Goal: Task Accomplishment & Management: Use online tool/utility

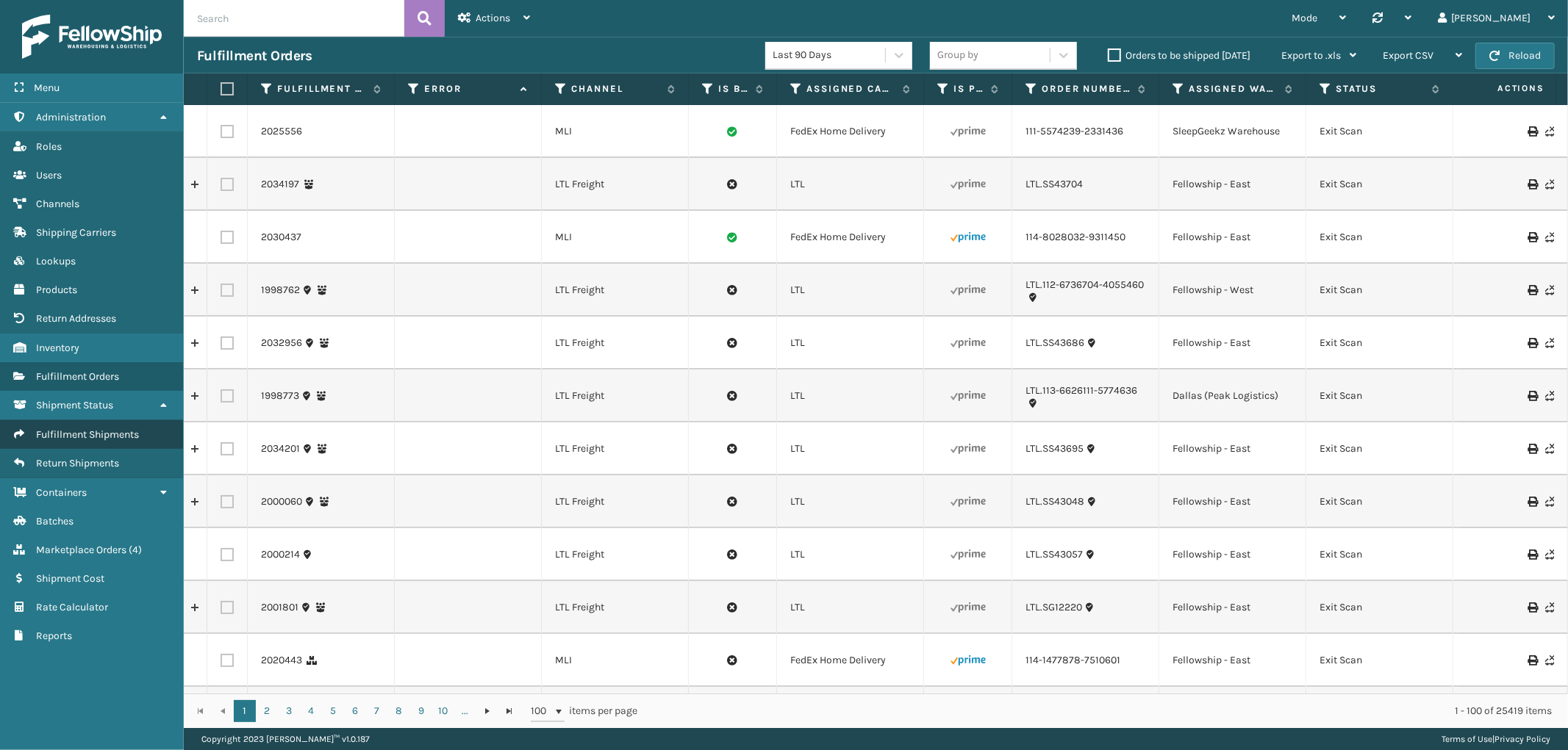
click at [67, 420] on link "Fulfillment Shipments" at bounding box center [91, 434] width 183 height 29
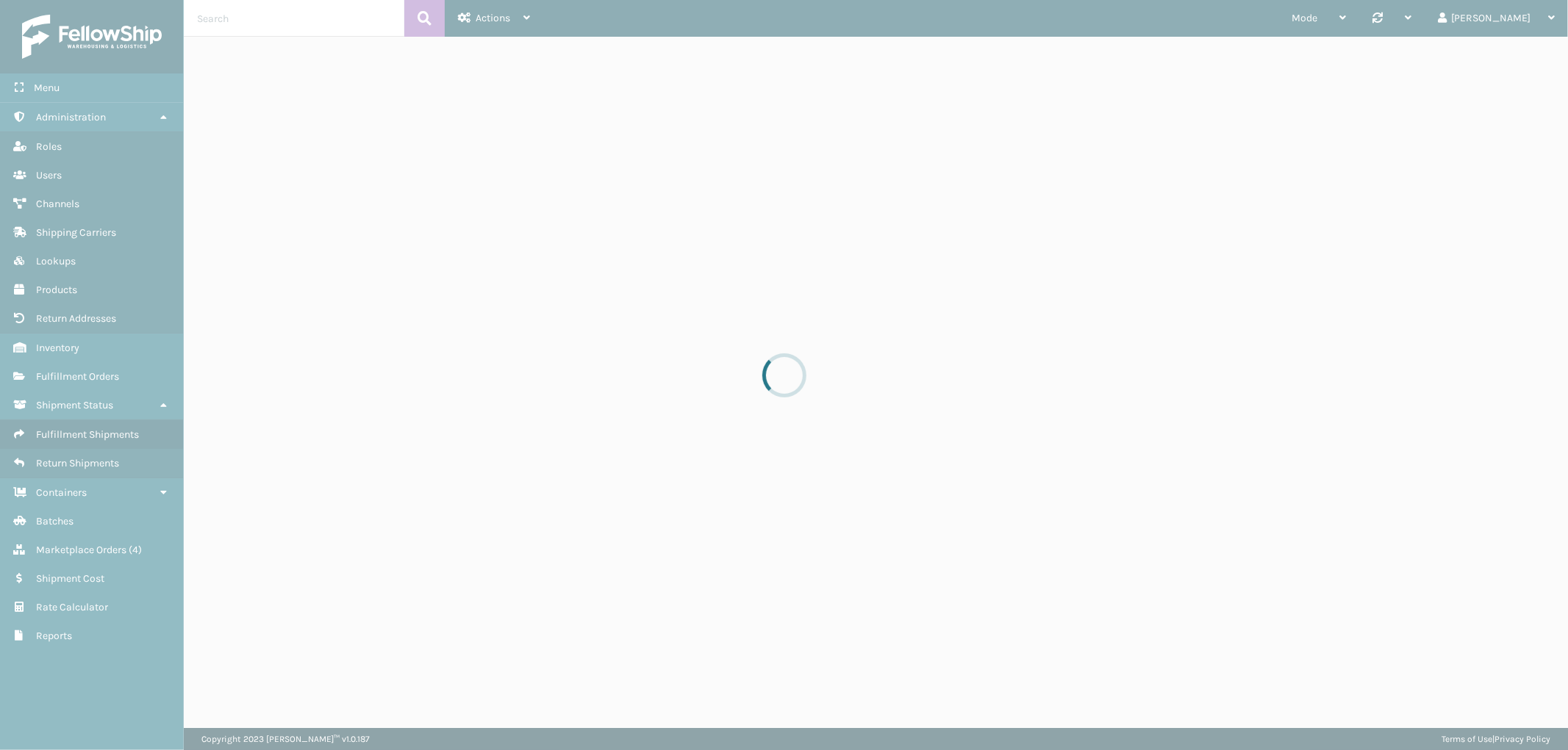
click at [275, 13] on div at bounding box center [784, 375] width 1568 height 750
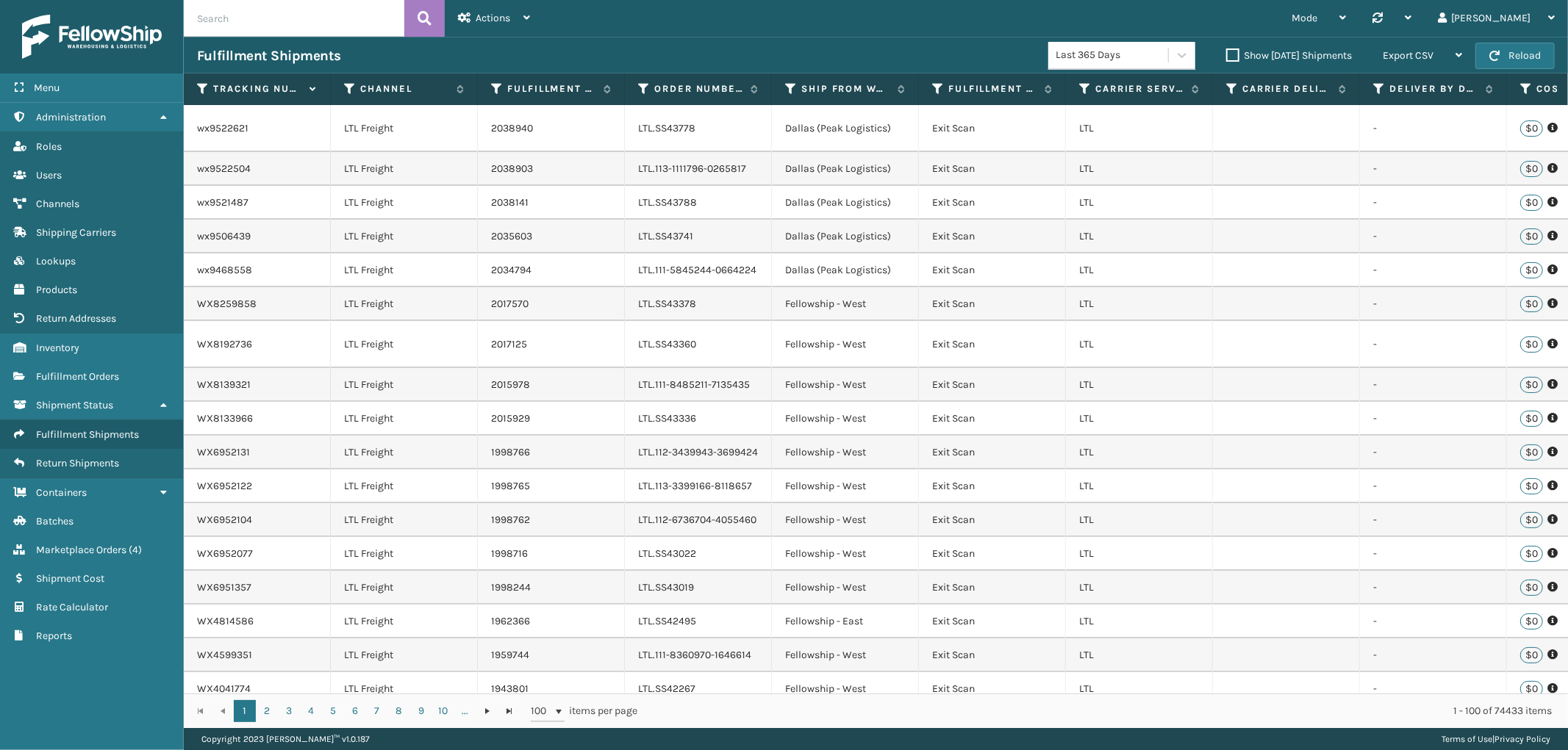
click at [263, 18] on input "text" at bounding box center [294, 18] width 221 height 37
click at [75, 370] on span "Fulfillment Orders" at bounding box center [77, 376] width 83 height 13
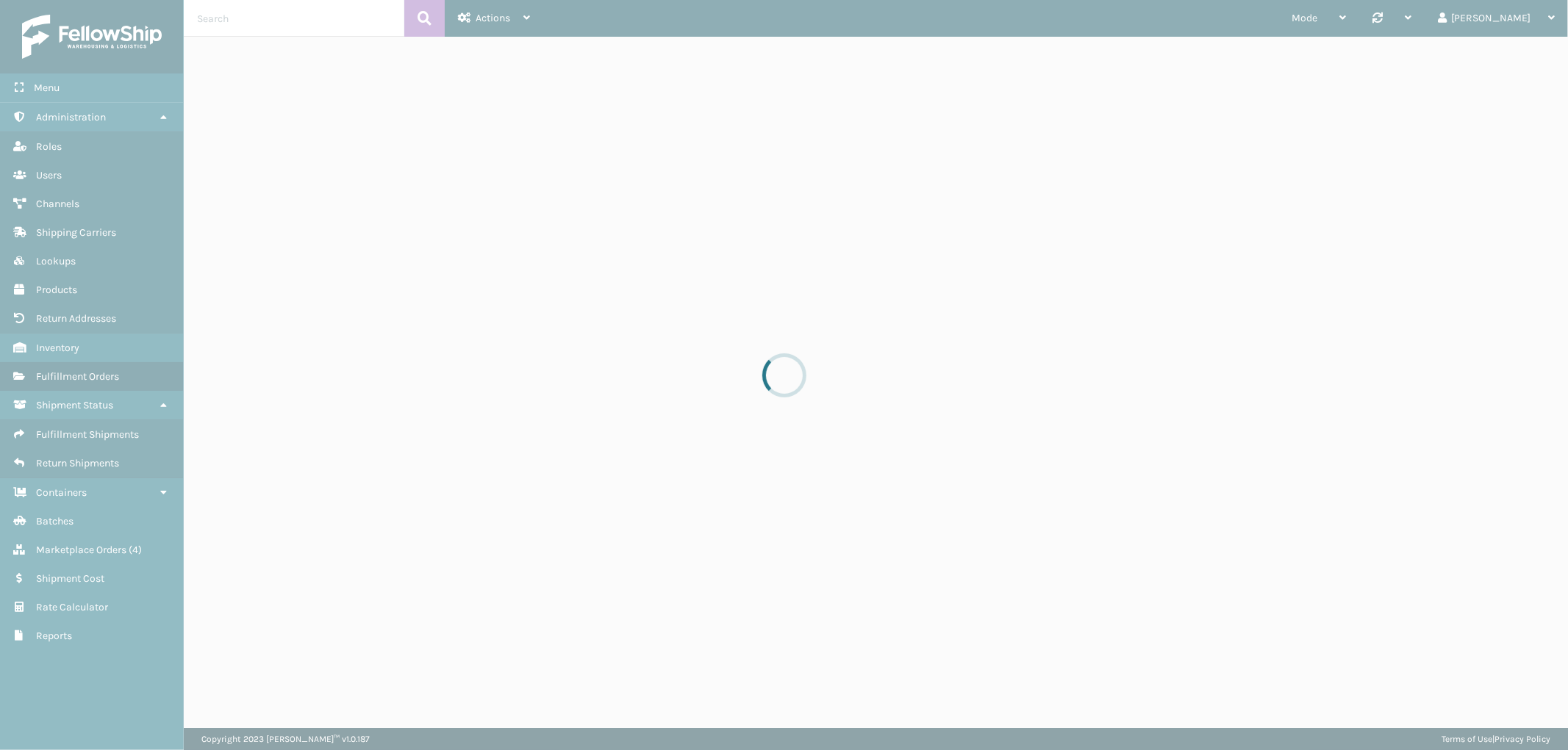
click at [306, 17] on div at bounding box center [784, 375] width 1568 height 750
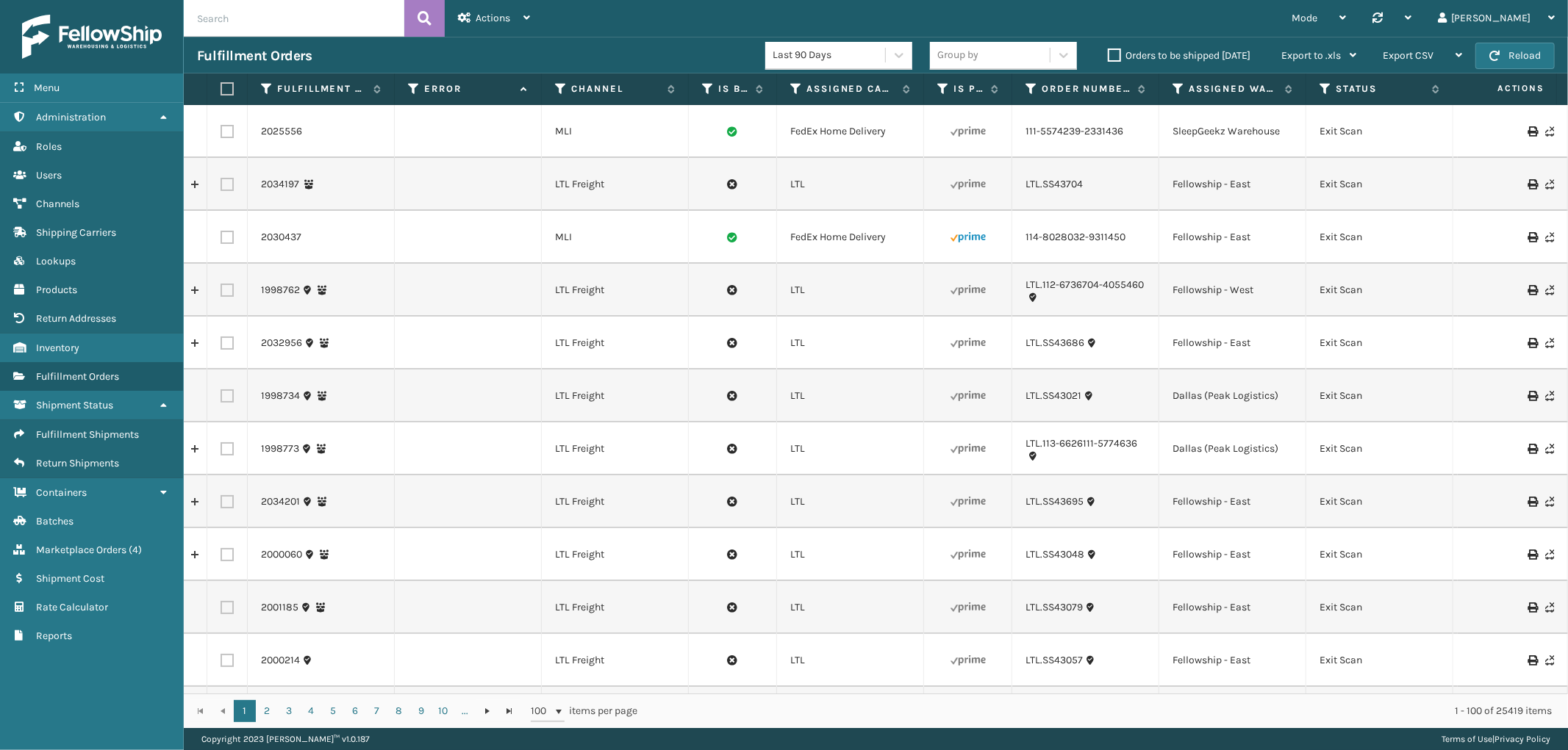
click at [306, 17] on input "text" at bounding box center [294, 18] width 221 height 37
paste input "2041473"
click at [429, 17] on icon at bounding box center [424, 18] width 14 height 22
type input "2041473"
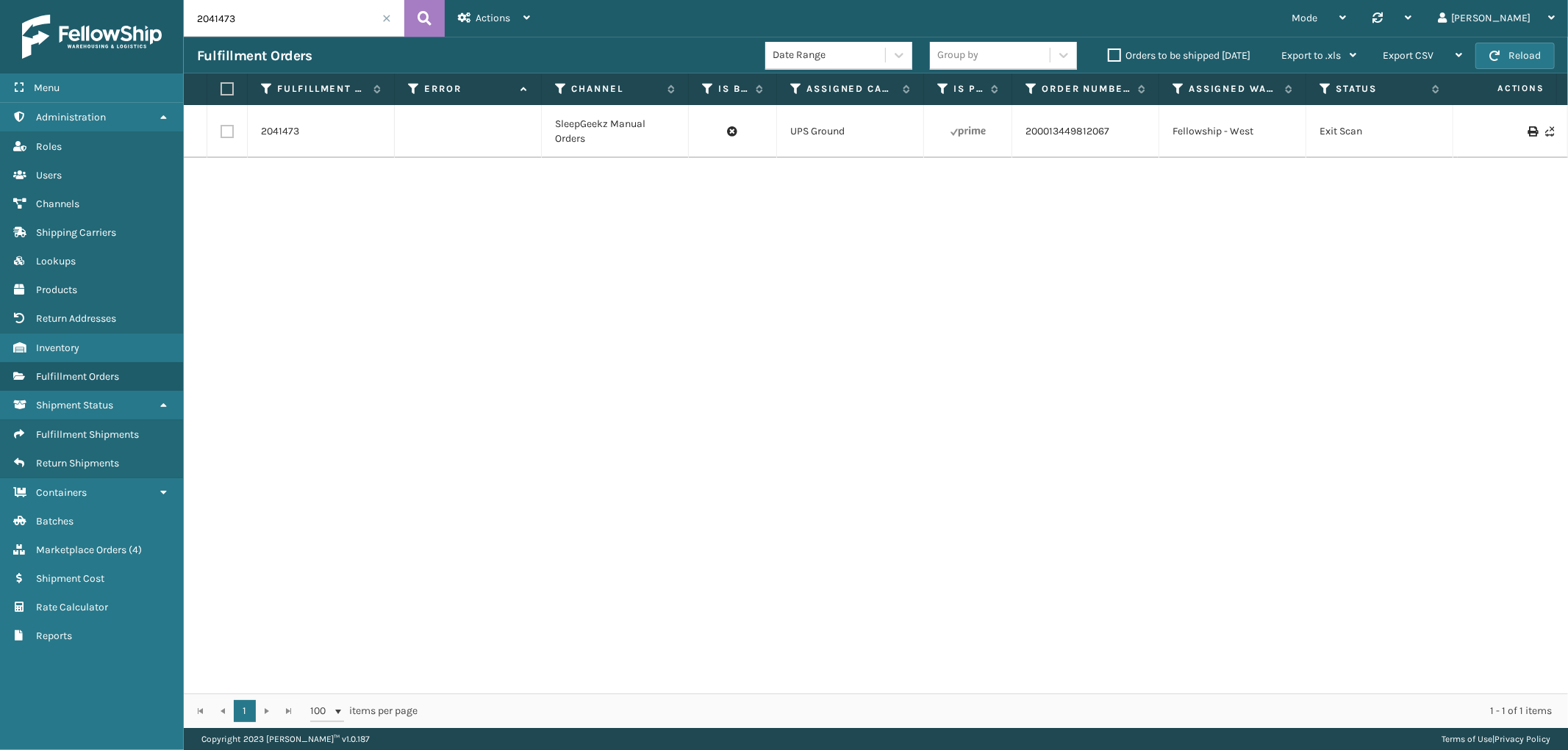
scroll to position [0, 1200]
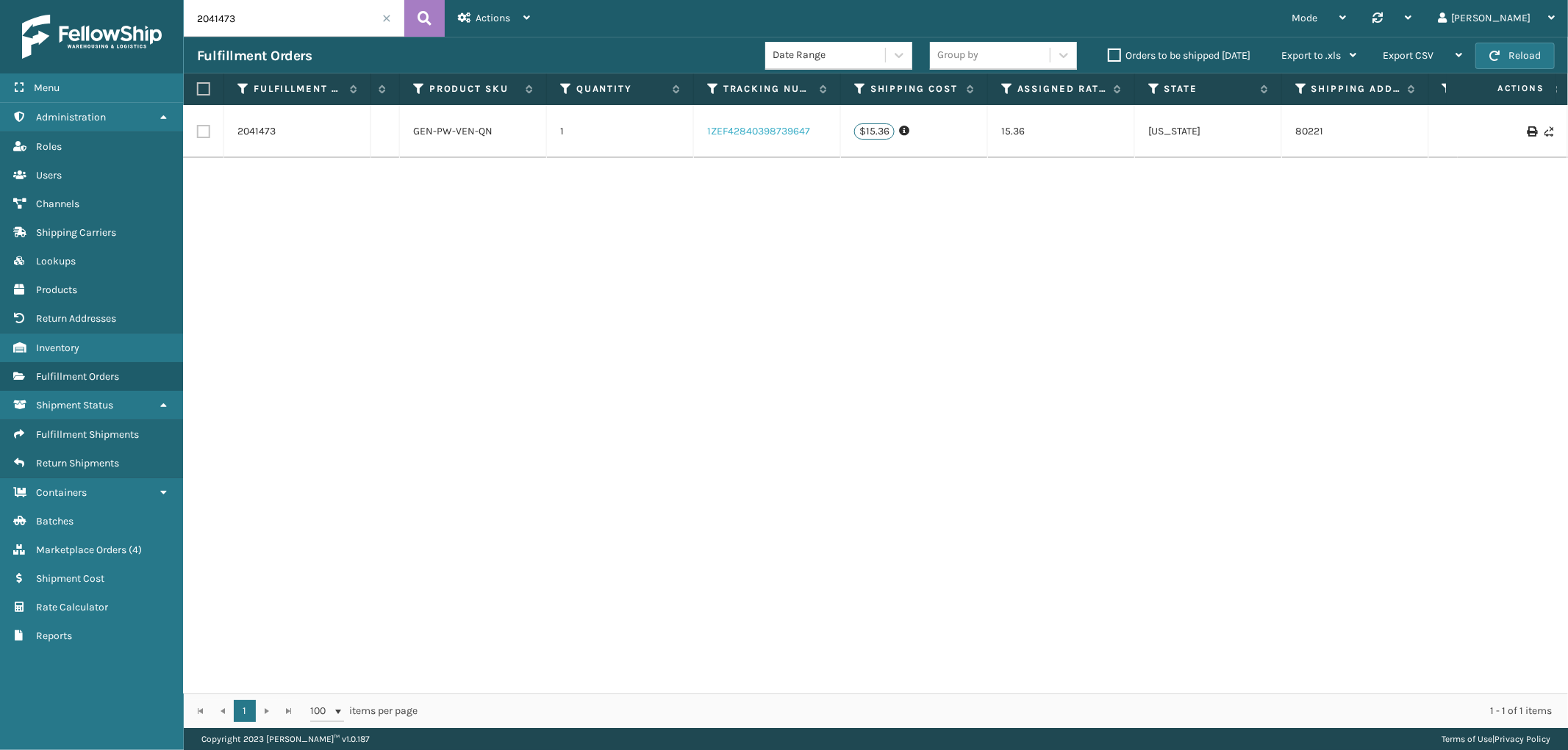
click at [790, 126] on link "1ZEF42840398739647" at bounding box center [758, 131] width 103 height 13
click at [384, 19] on span at bounding box center [386, 18] width 9 height 9
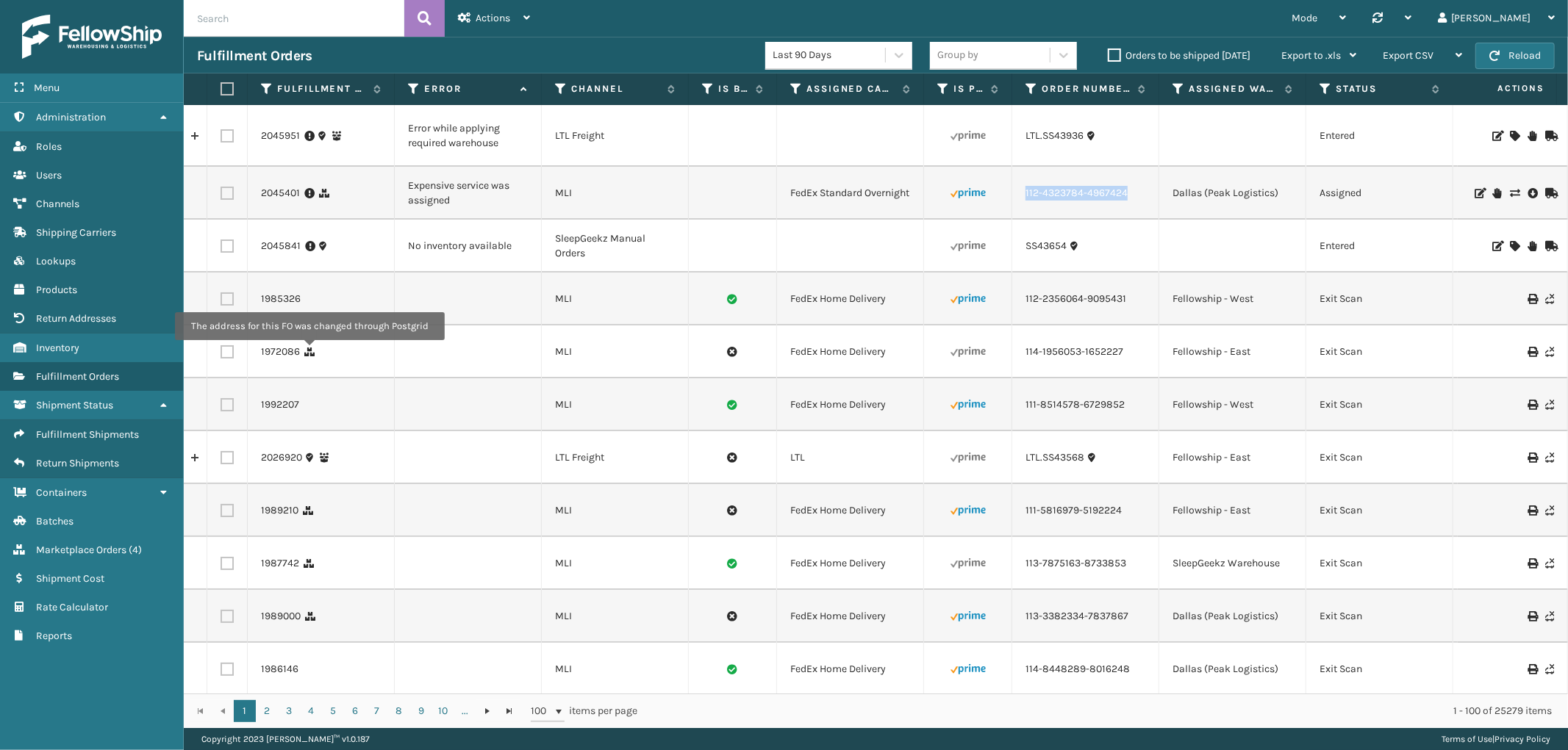
drag, startPoint x: 1127, startPoint y: 195, endPoint x: 1026, endPoint y: 205, distance: 101.5
click at [1026, 205] on td "112-4323784-4967424" at bounding box center [1086, 194] width 147 height 53
copy link "112-4323784-4967424"
click at [1510, 188] on icon at bounding box center [1514, 194] width 9 height 10
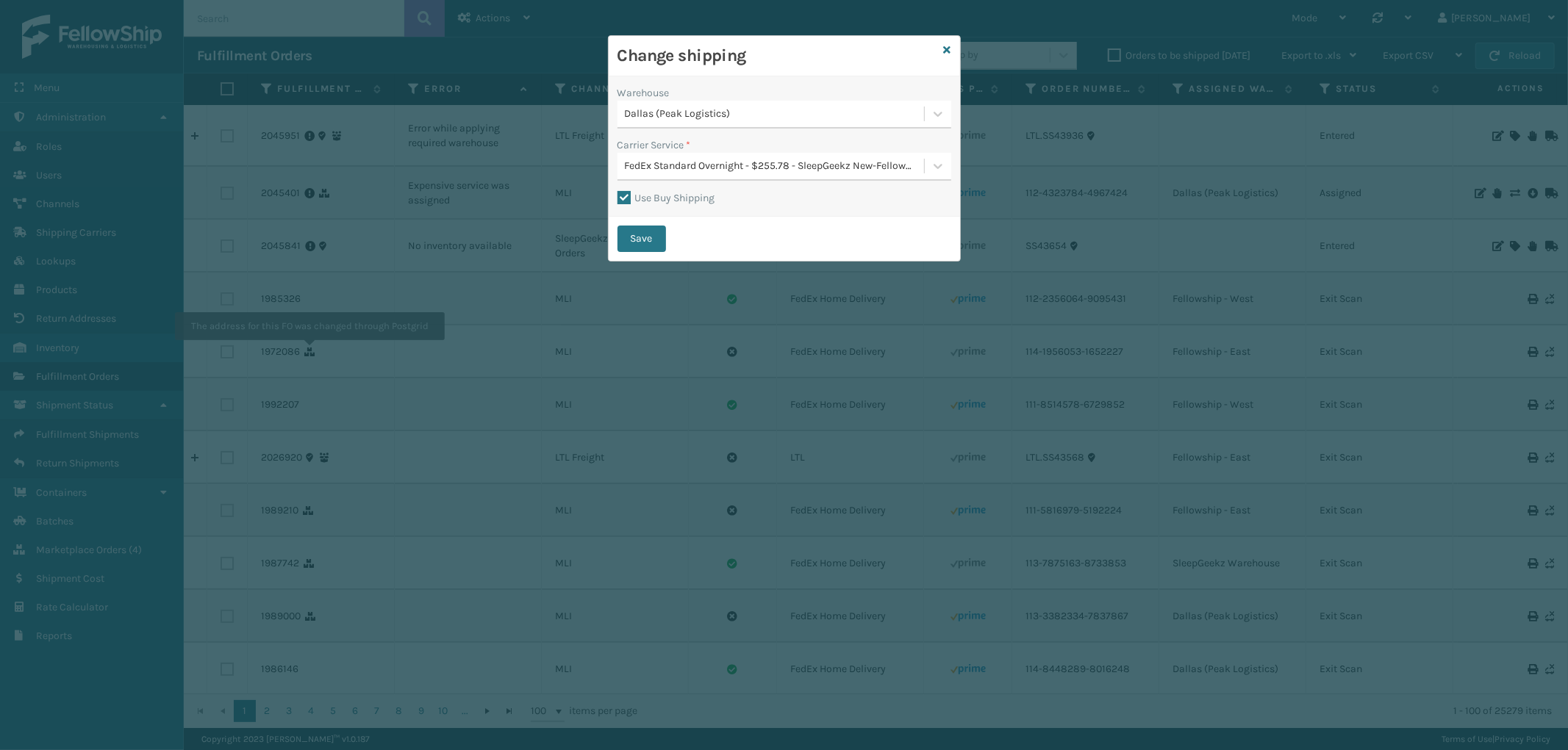
click at [894, 159] on div "FedEx Standard Overnight - $255.78 - SleepGeekz New-FellowShip FedEx Account" at bounding box center [775, 166] width 300 height 15
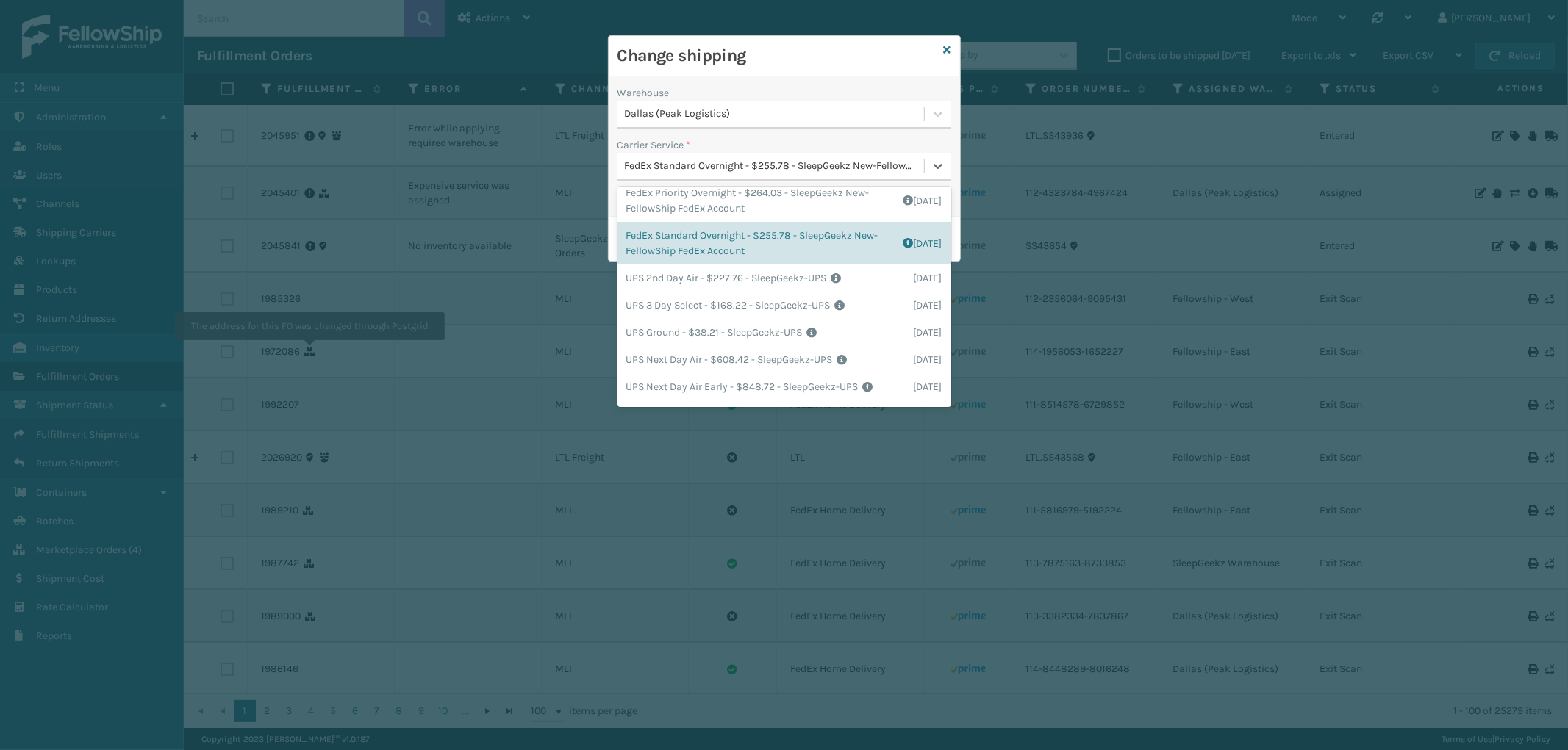
scroll to position [258, 0]
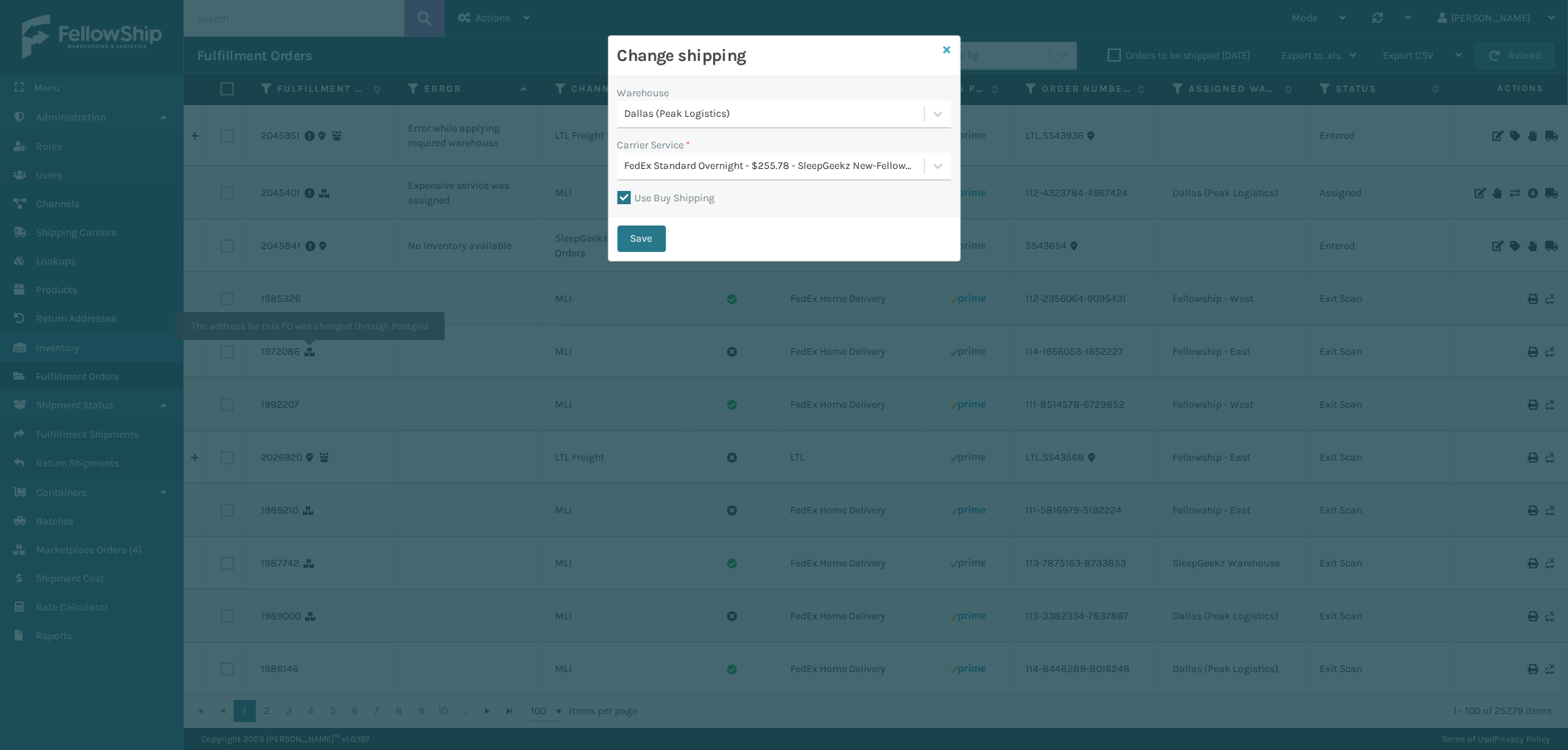
click at [947, 45] on icon at bounding box center [947, 50] width 7 height 10
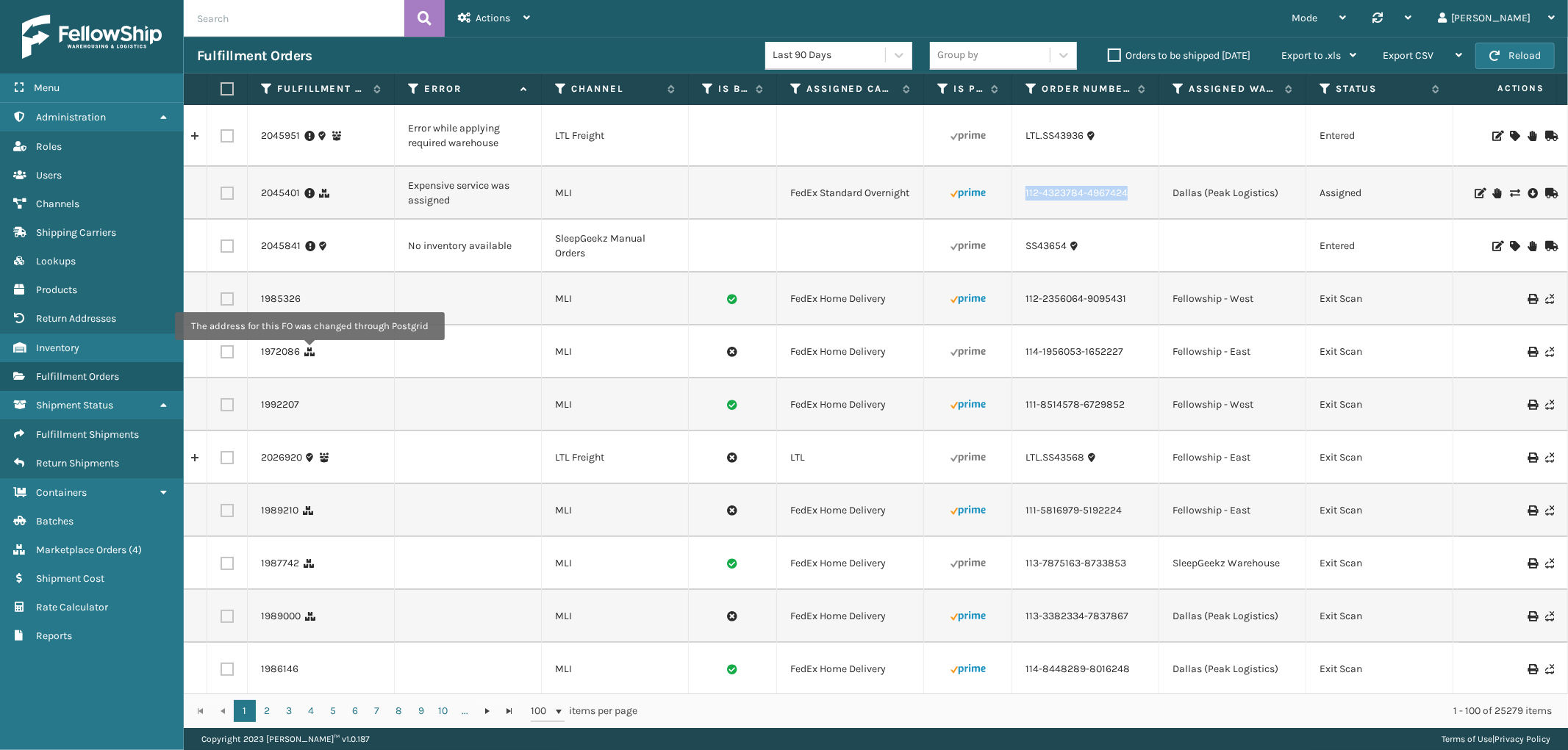
drag, startPoint x: 1137, startPoint y: 208, endPoint x: 1020, endPoint y: 210, distance: 117.0
click at [1020, 210] on td "112-4323784-4967424" at bounding box center [1086, 194] width 147 height 53
copy link "112-4323784-4967424"
click at [296, 18] on input "text" at bounding box center [294, 18] width 221 height 37
paste input "112-4323784-4967424"
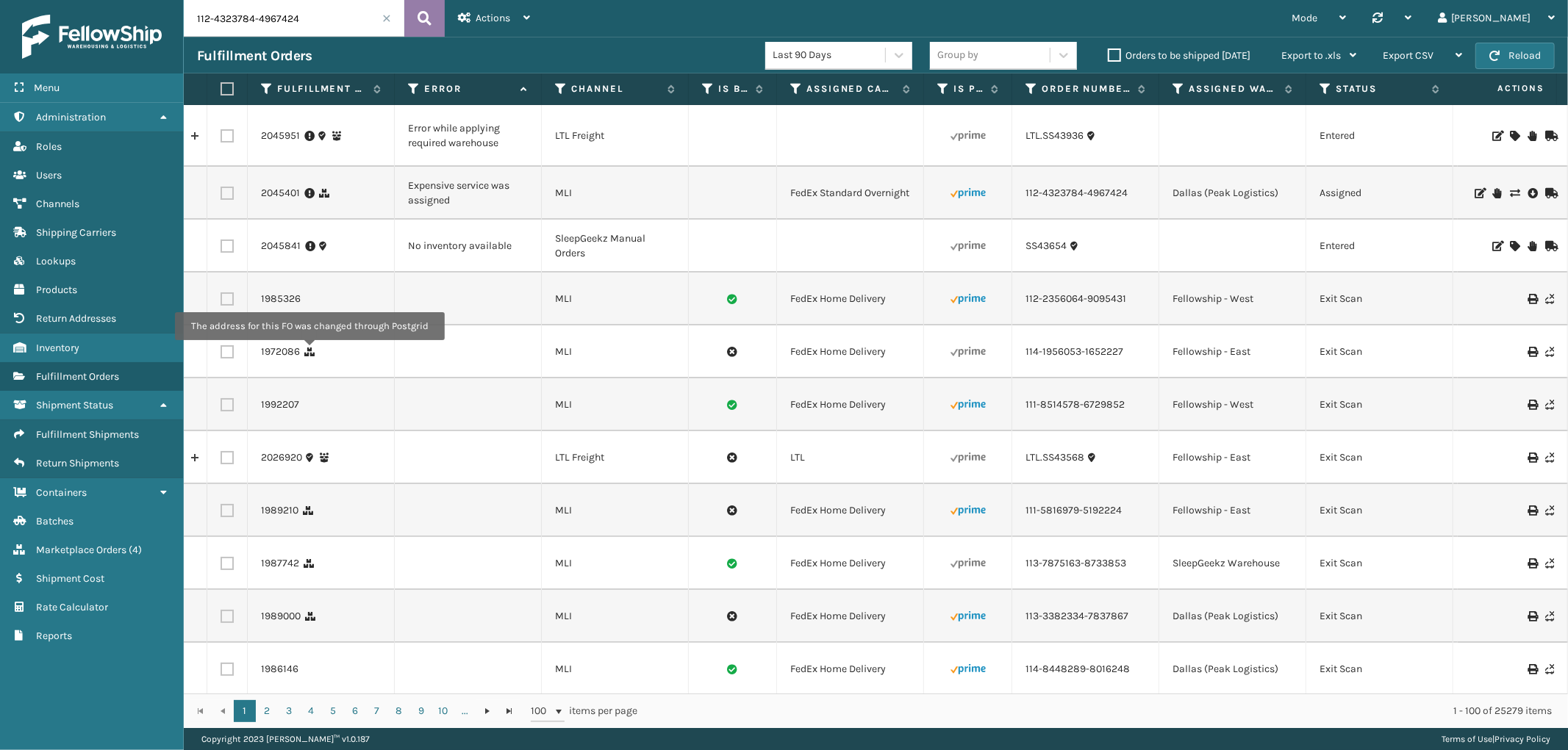
type input "112-4323784-4967424"
click at [432, 15] on button at bounding box center [424, 18] width 40 height 37
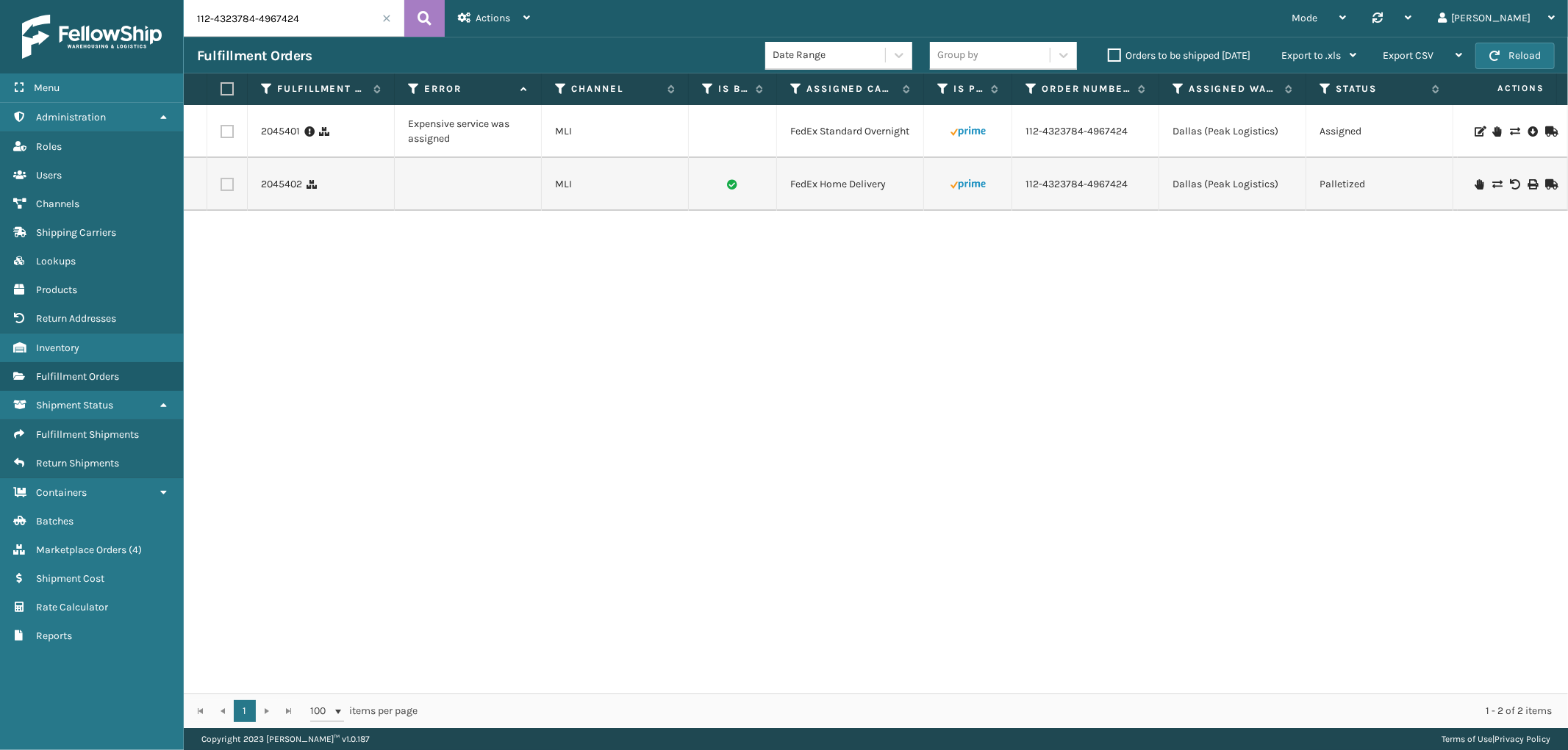
click at [1510, 129] on icon at bounding box center [1514, 132] width 9 height 10
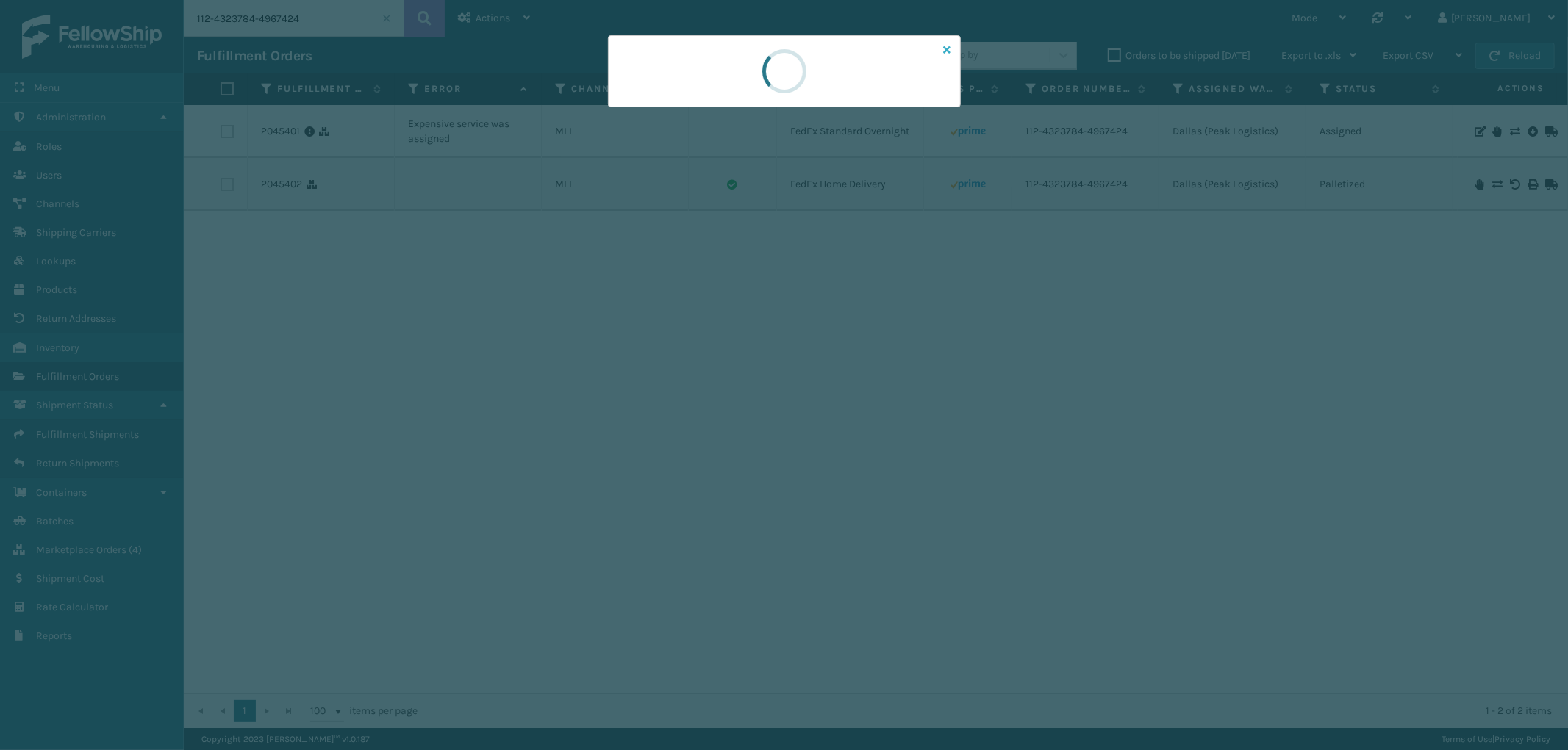
click at [944, 52] on icon at bounding box center [947, 50] width 7 height 10
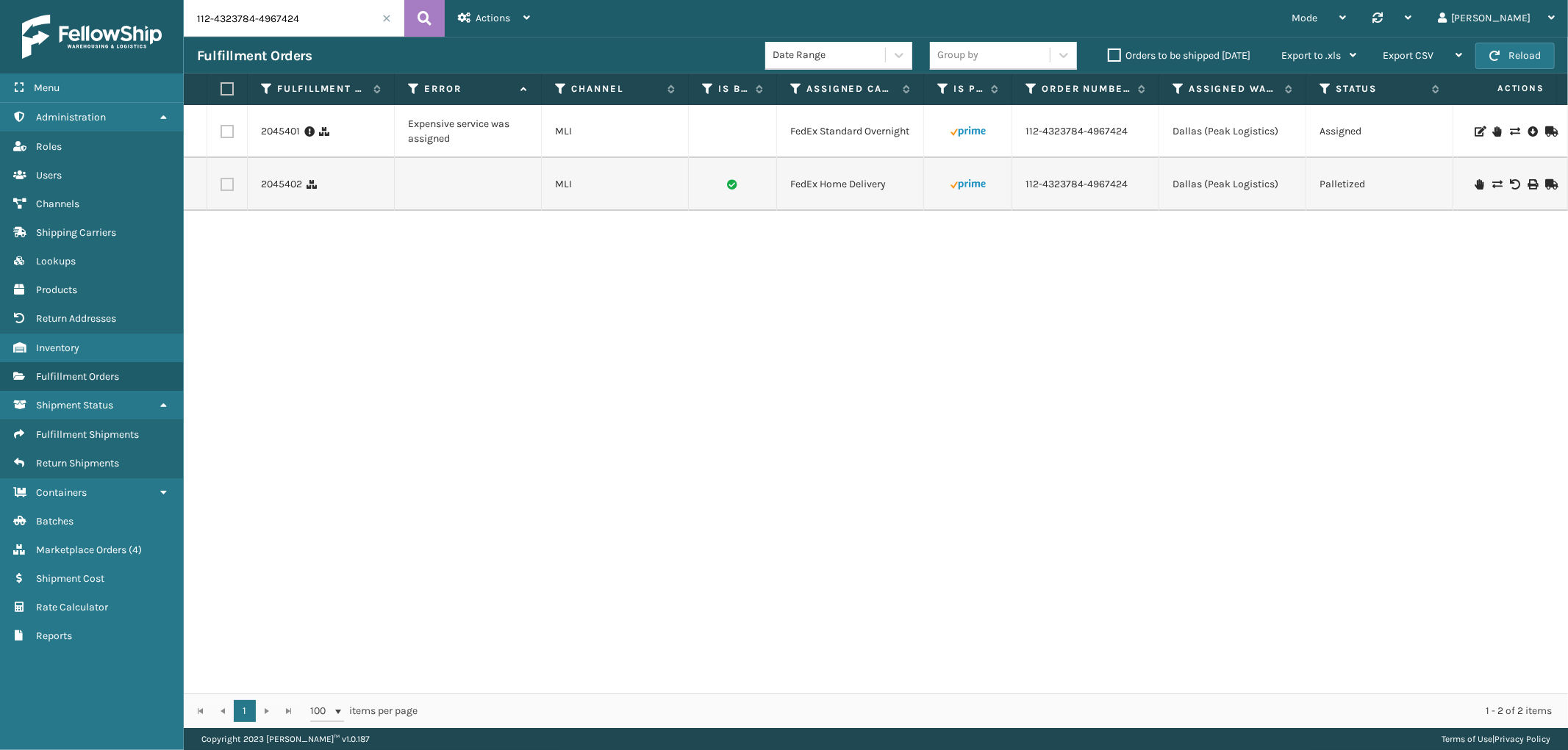
click at [230, 125] on label at bounding box center [227, 132] width 13 height 13
click at [222, 125] on input "checkbox" at bounding box center [221, 130] width 1 height 10
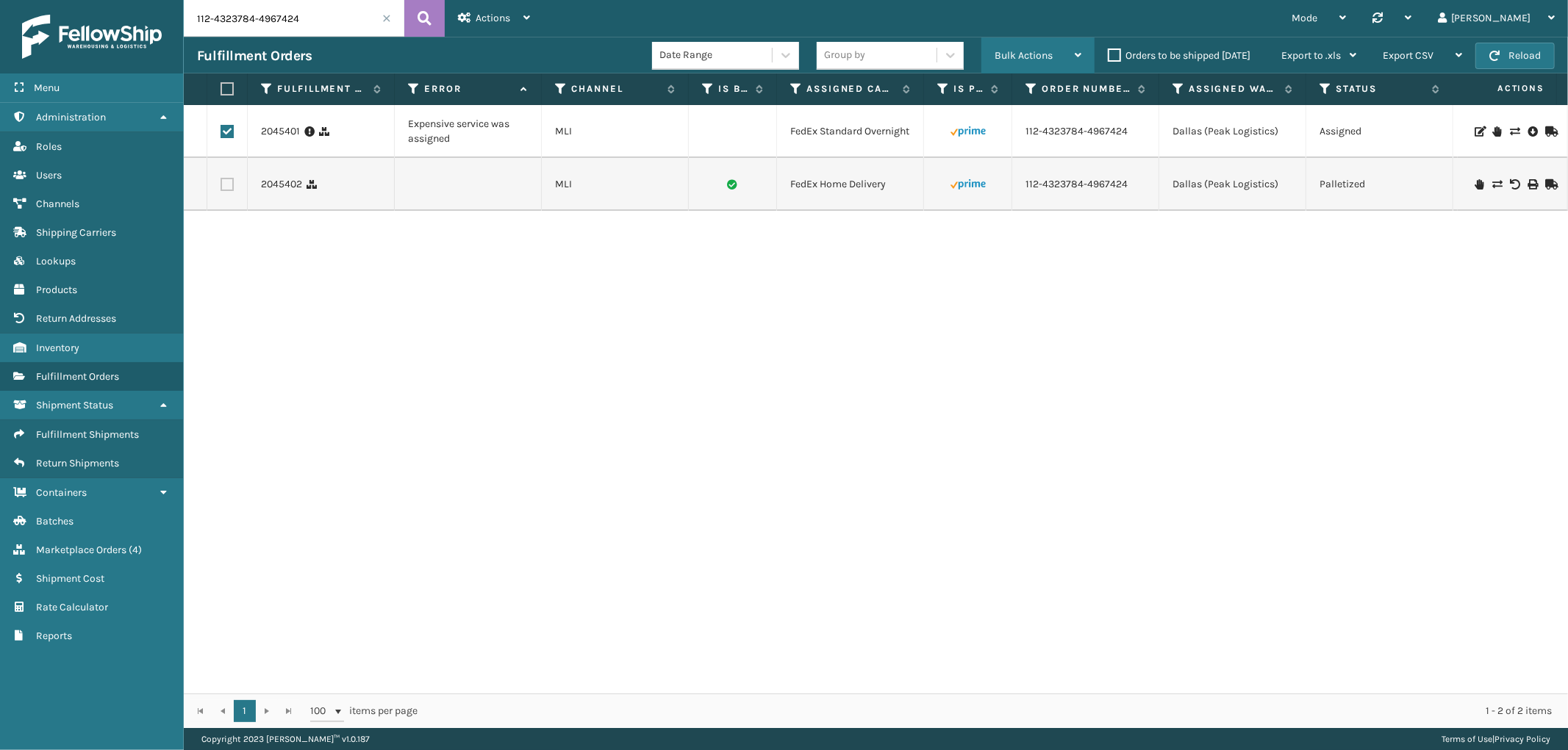
click at [1026, 57] on span "Bulk Actions" at bounding box center [1023, 55] width 58 height 13
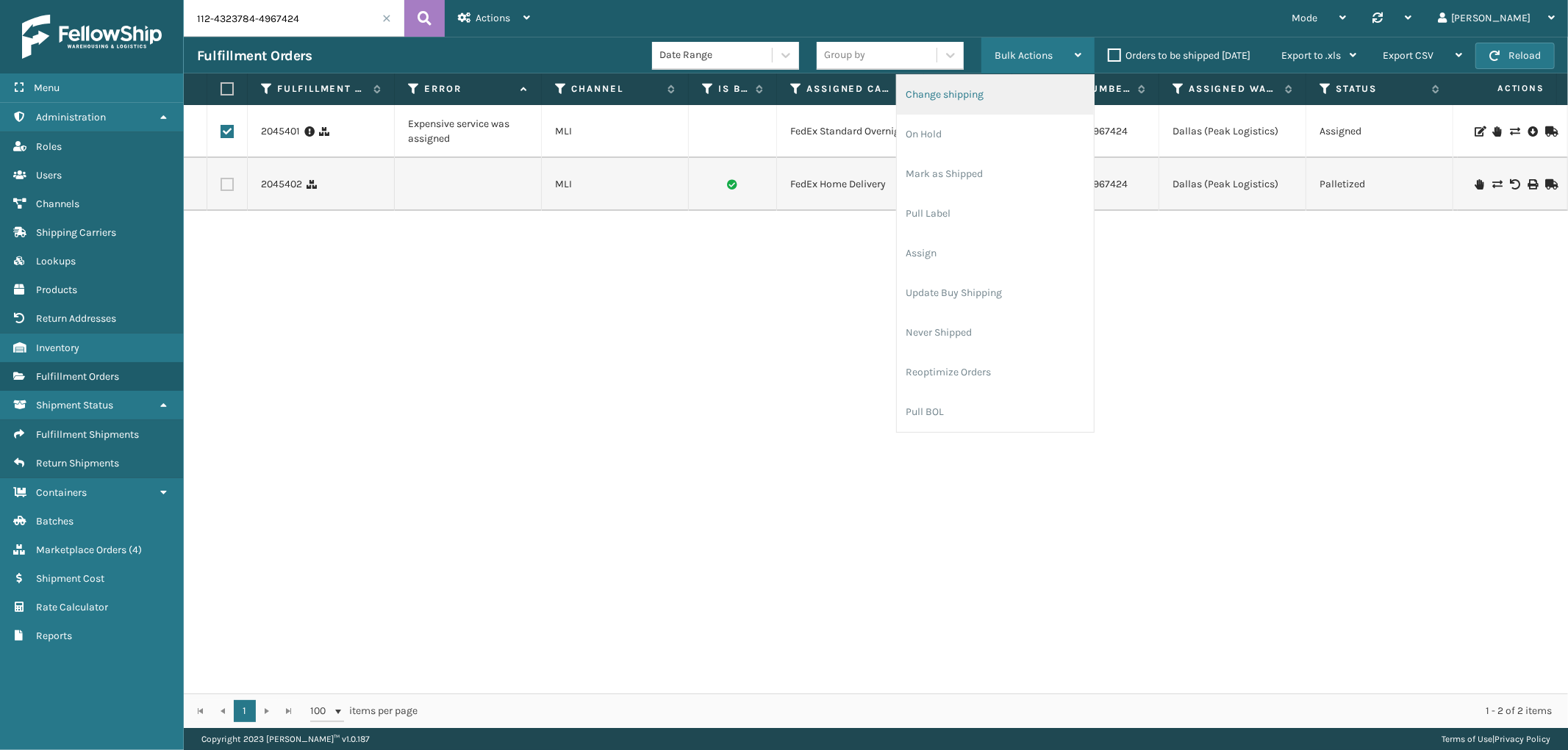
click at [1003, 91] on li "Change shipping" at bounding box center [995, 95] width 197 height 40
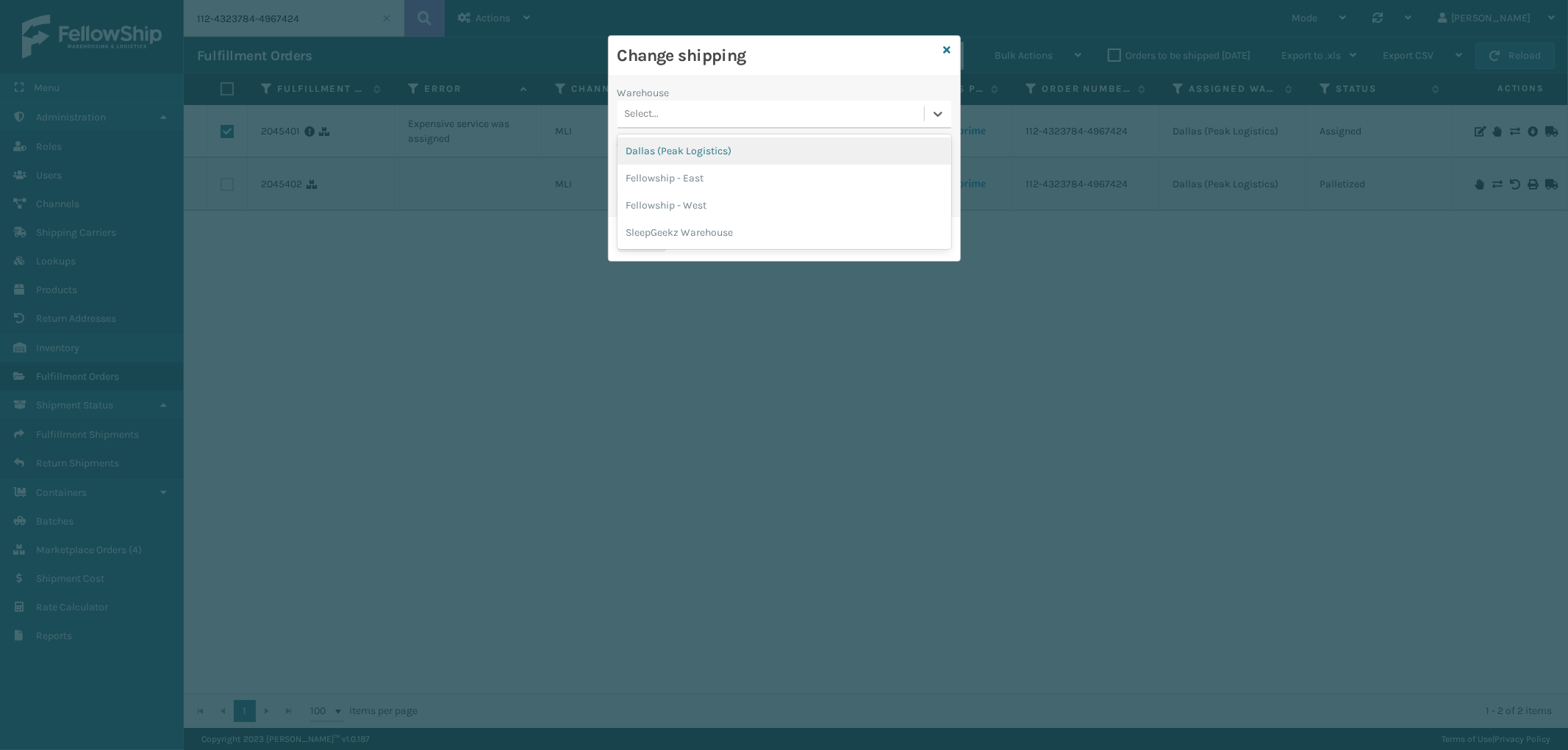
click at [765, 121] on div "Select..." at bounding box center [771, 114] width 306 height 24
click at [730, 160] on div "Dallas (Peak Logistics)" at bounding box center [784, 151] width 333 height 27
click at [754, 155] on div "Select..." at bounding box center [771, 166] width 306 height 24
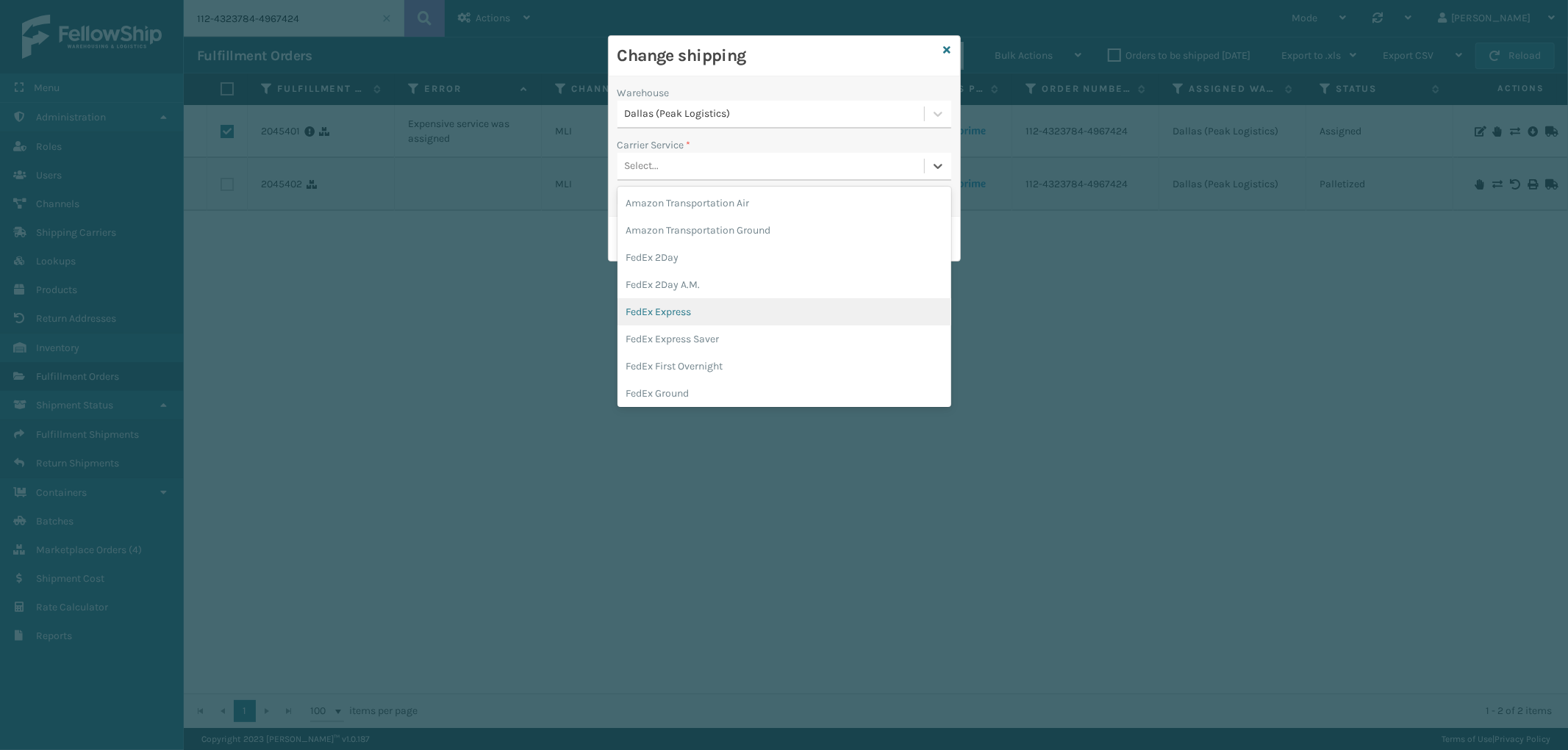
scroll to position [82, 0]
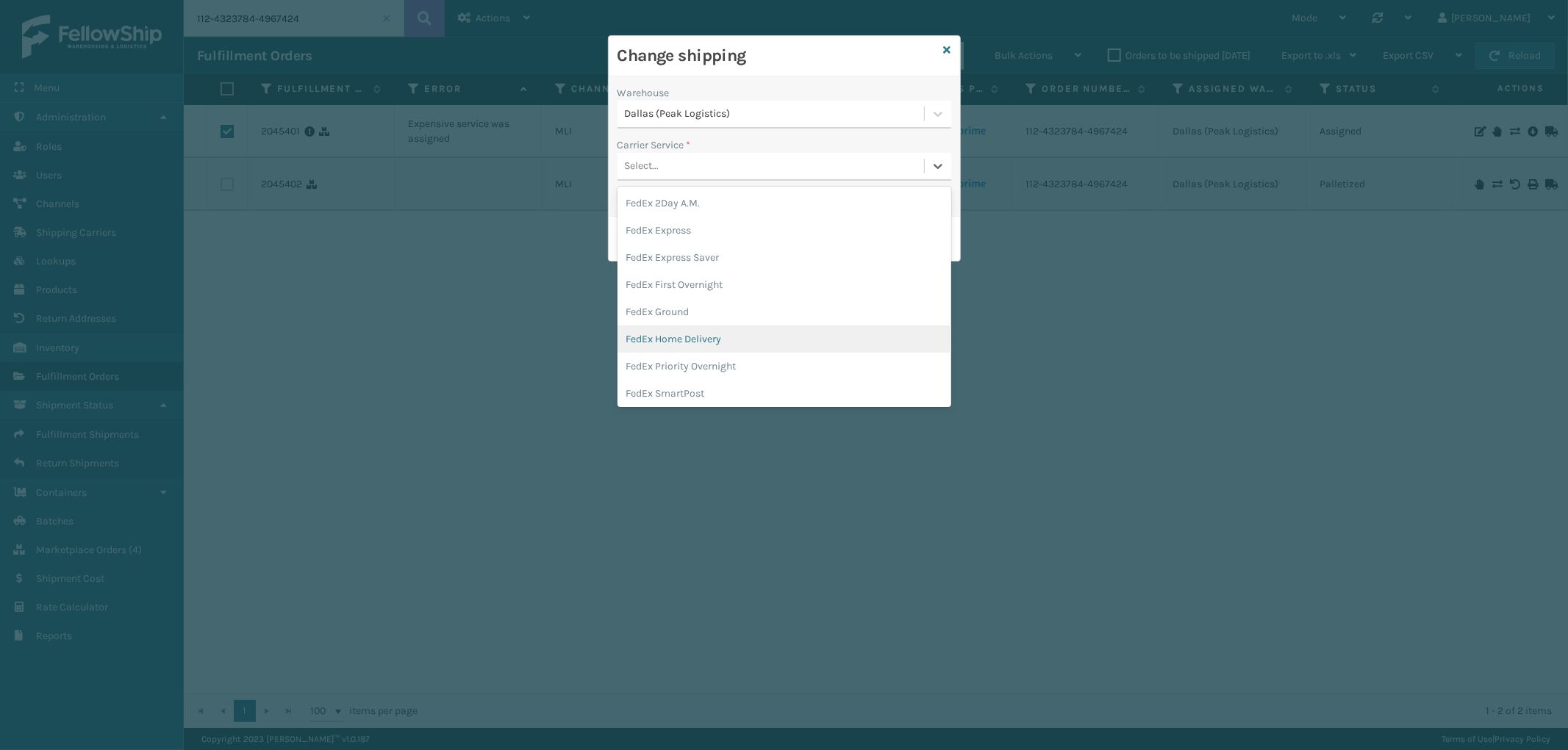
click at [737, 338] on div "FedEx Home Delivery" at bounding box center [784, 339] width 333 height 27
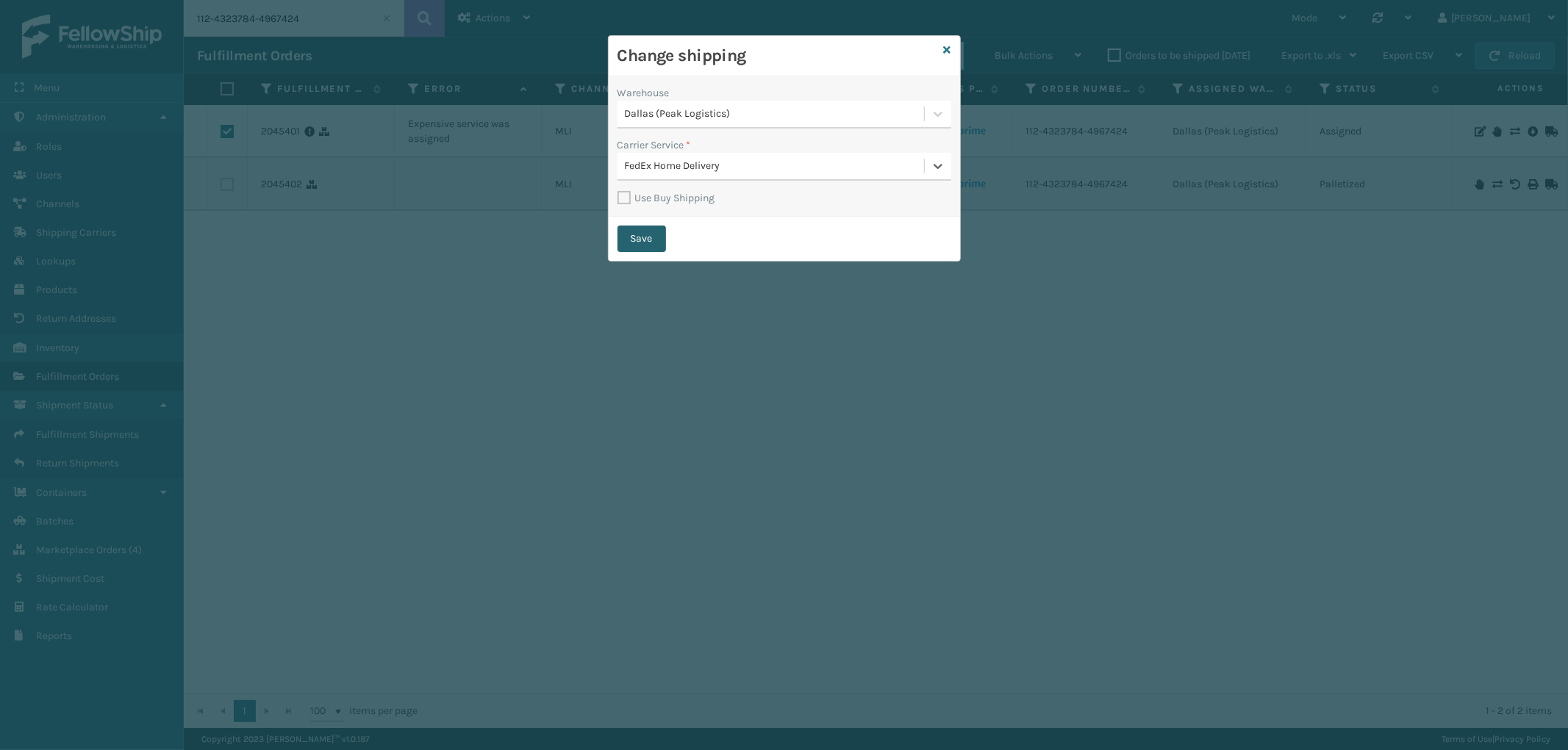
click at [640, 241] on button "Save" at bounding box center [642, 239] width 49 height 26
checkbox input "false"
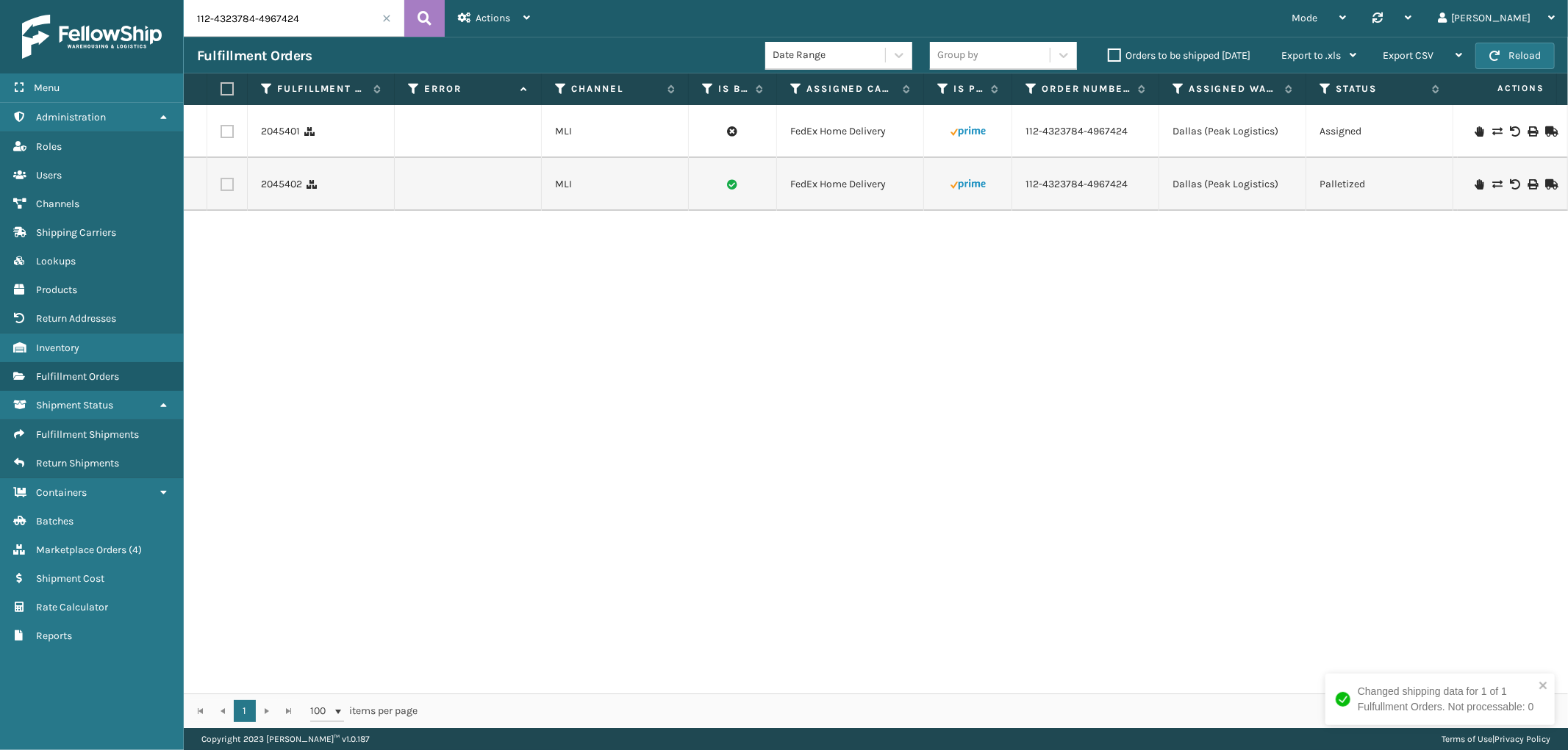
click at [386, 18] on span at bounding box center [386, 18] width 9 height 9
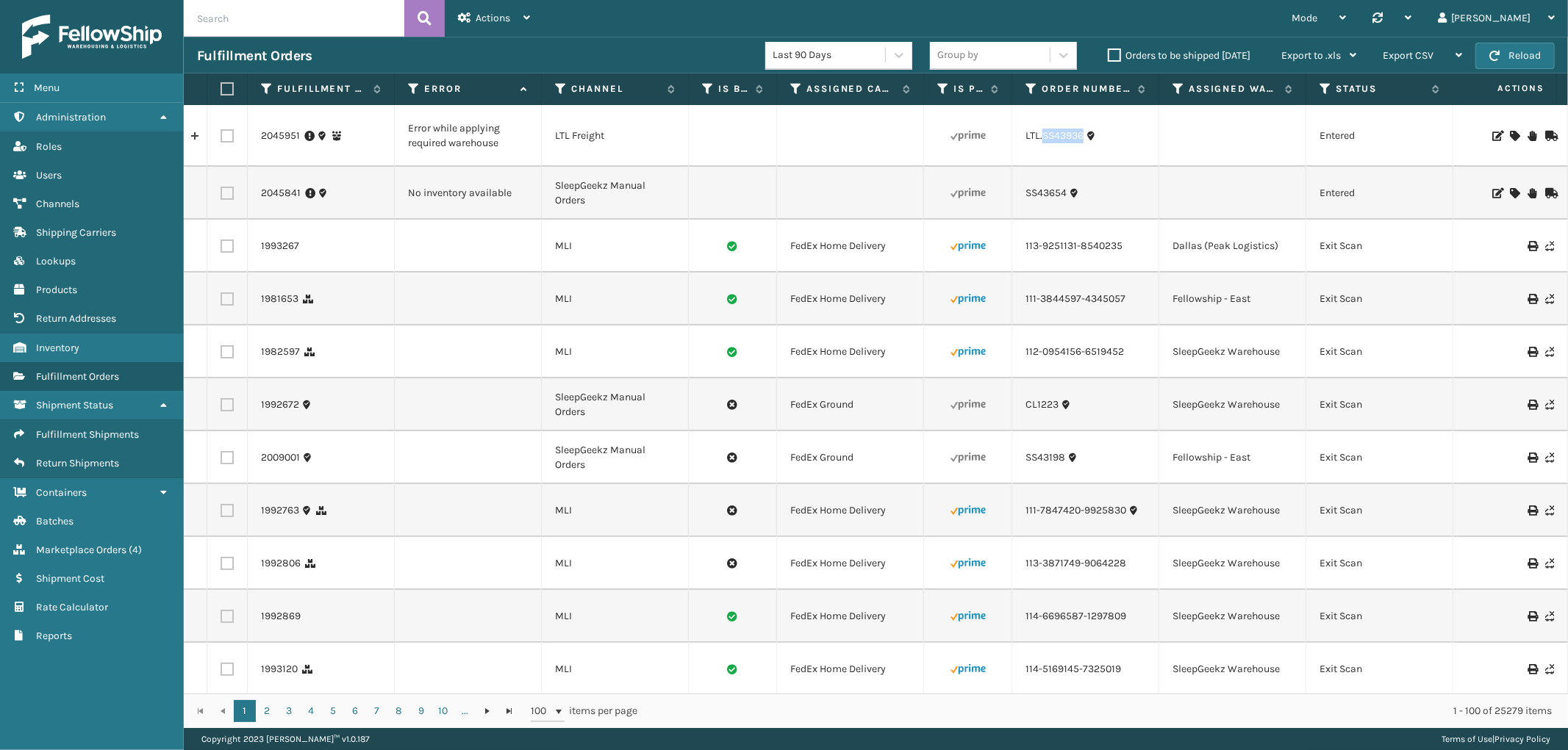
drag, startPoint x: 1086, startPoint y: 145, endPoint x: 1041, endPoint y: 149, distance: 45.2
click at [1041, 149] on td "LTL.SS43936" at bounding box center [1086, 136] width 147 height 62
copy link "SS43936"
click at [1496, 131] on div at bounding box center [1512, 136] width 83 height 10
click at [1510, 131] on icon at bounding box center [1514, 136] width 9 height 10
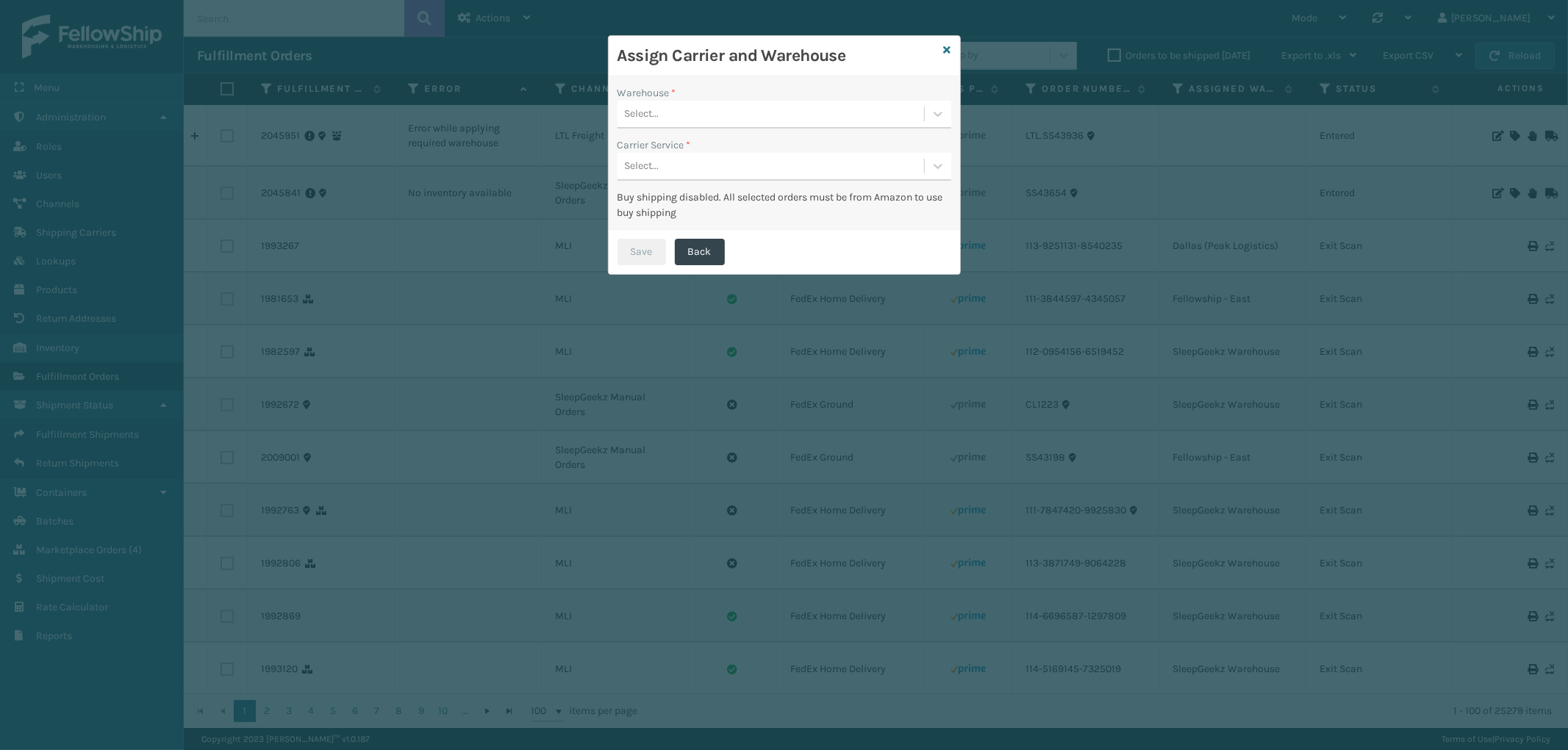
click at [699, 121] on div "Select..." at bounding box center [771, 114] width 306 height 24
click at [876, 113] on div "Select..." at bounding box center [771, 114] width 306 height 24
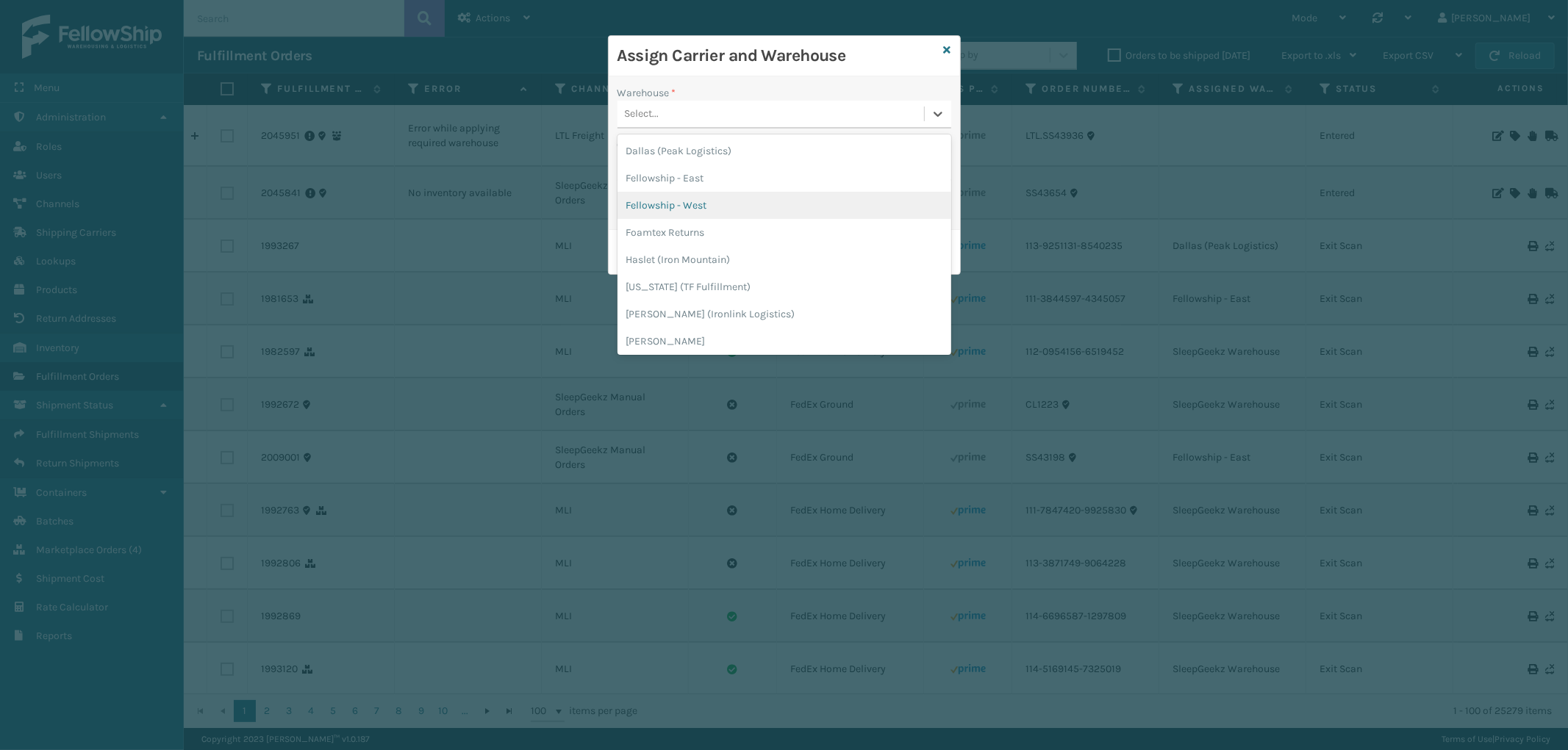
click at [710, 197] on div "Fellowship - West" at bounding box center [784, 205] width 333 height 27
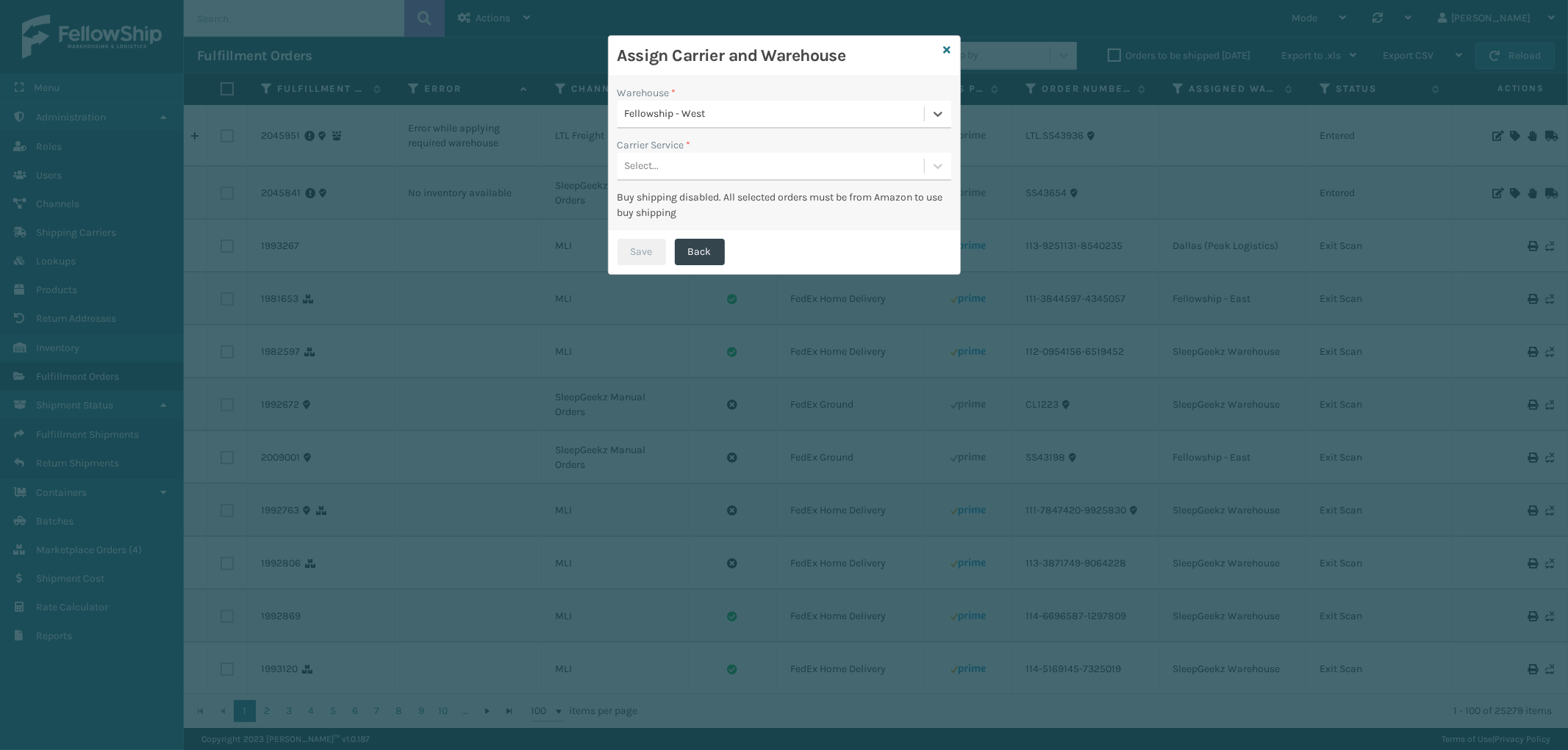
click at [744, 164] on div "Select..." at bounding box center [771, 166] width 306 height 24
click at [718, 197] on div "LTL" at bounding box center [784, 203] width 333 height 27
click at [657, 248] on button "Save" at bounding box center [642, 252] width 49 height 26
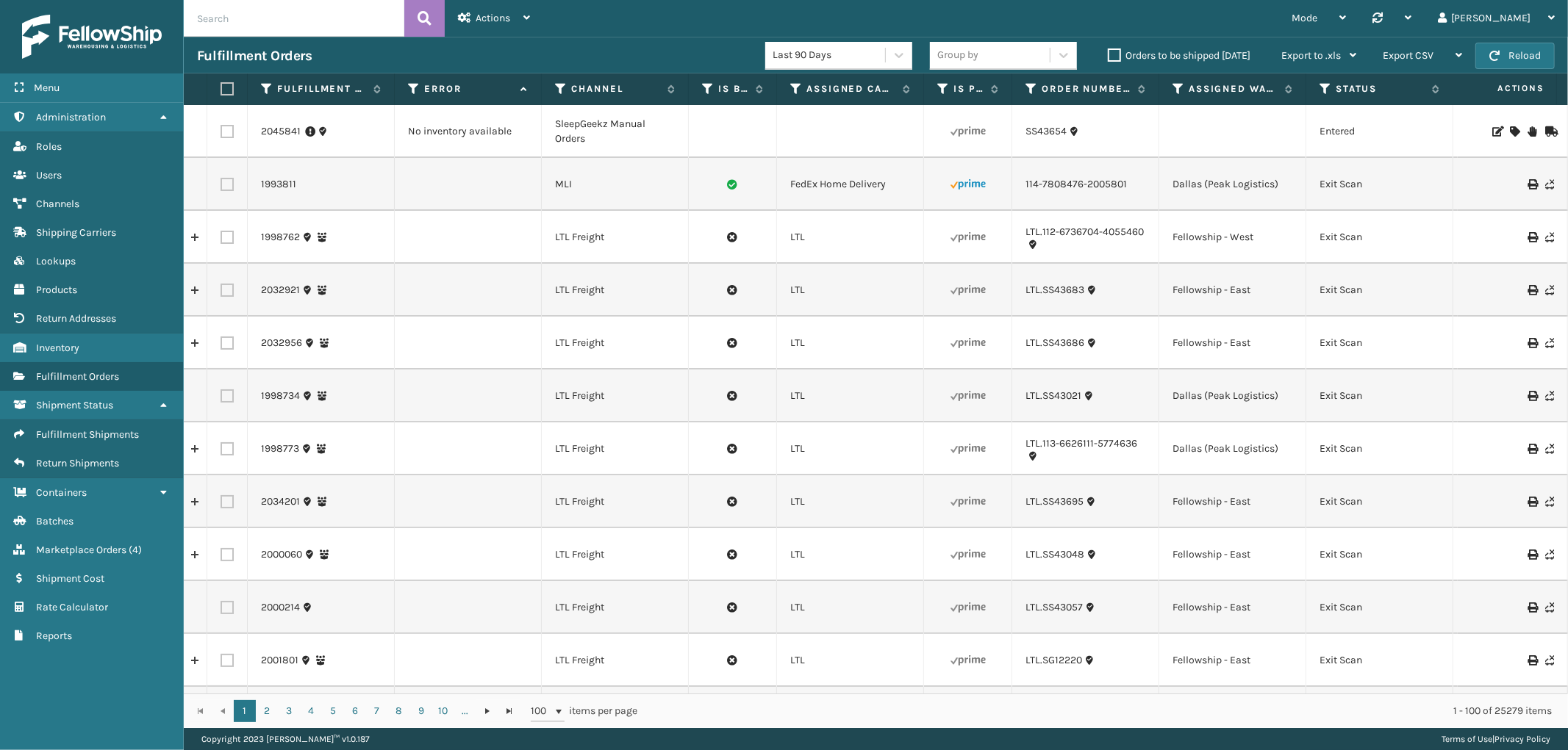
click at [1510, 129] on icon at bounding box center [1514, 132] width 9 height 10
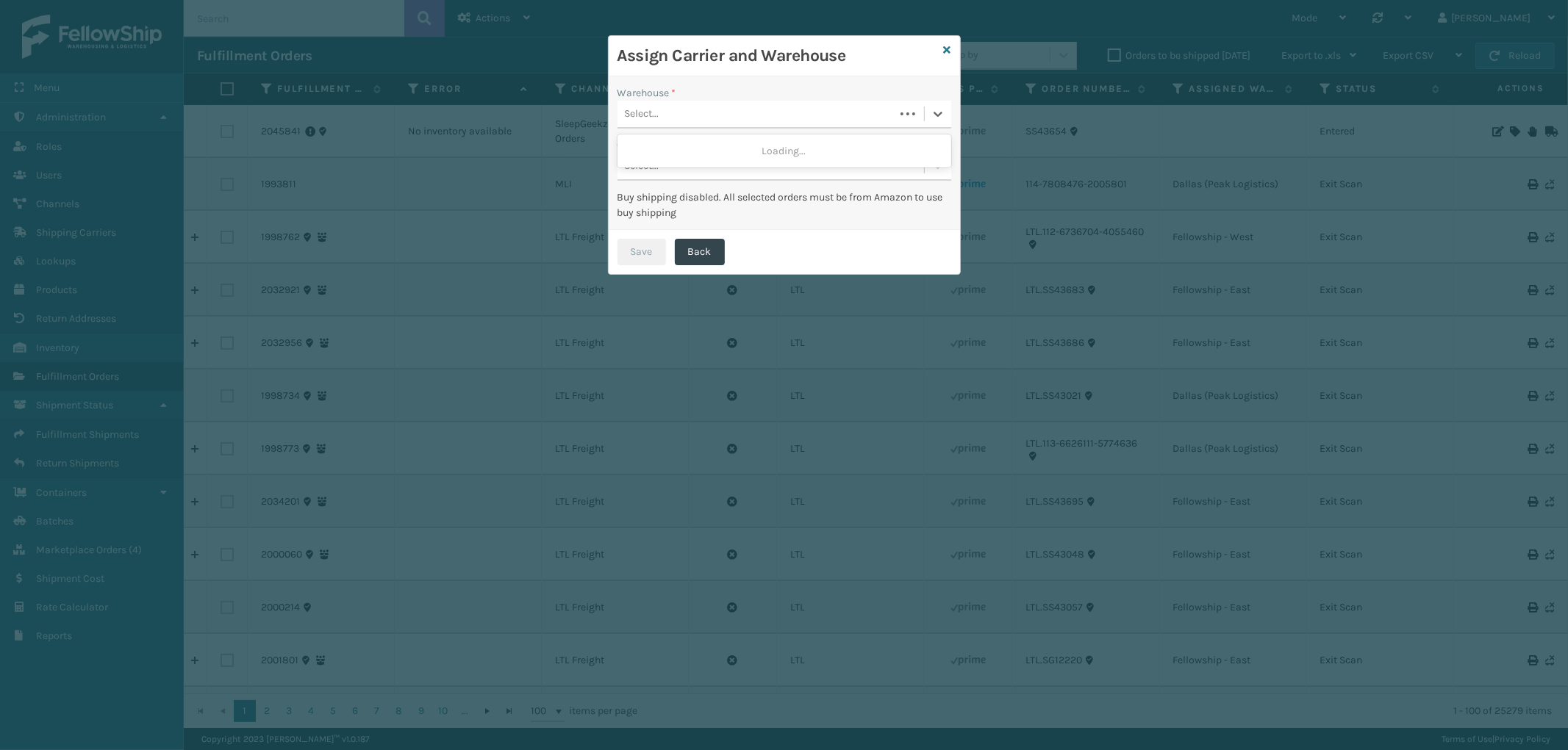
click at [733, 111] on div "Select..." at bounding box center [756, 114] width 277 height 24
click at [716, 138] on div "Dallas (Peak Logistics)" at bounding box center [784, 151] width 333 height 27
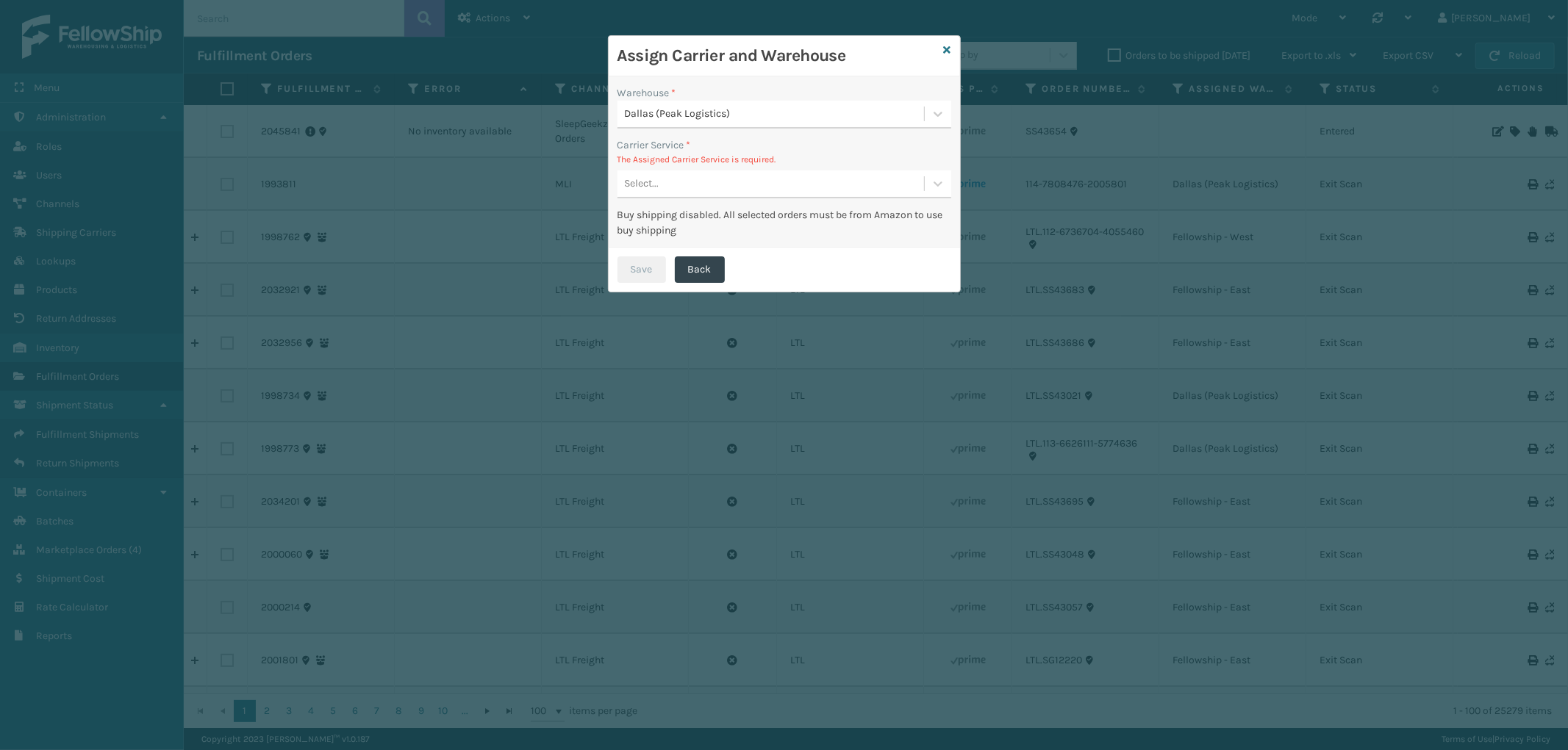
click at [780, 195] on div "Select..." at bounding box center [771, 184] width 306 height 24
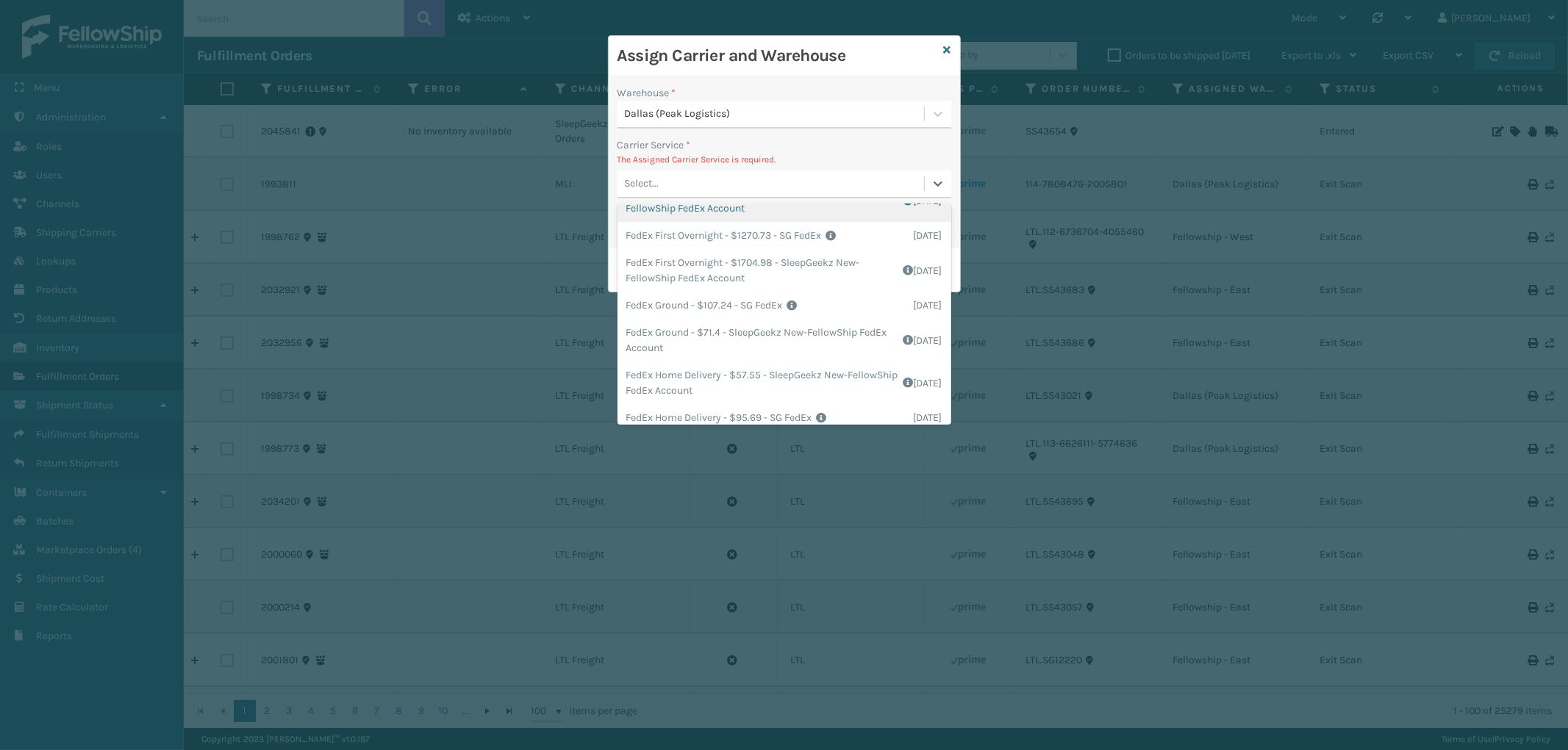
scroll to position [163, 0]
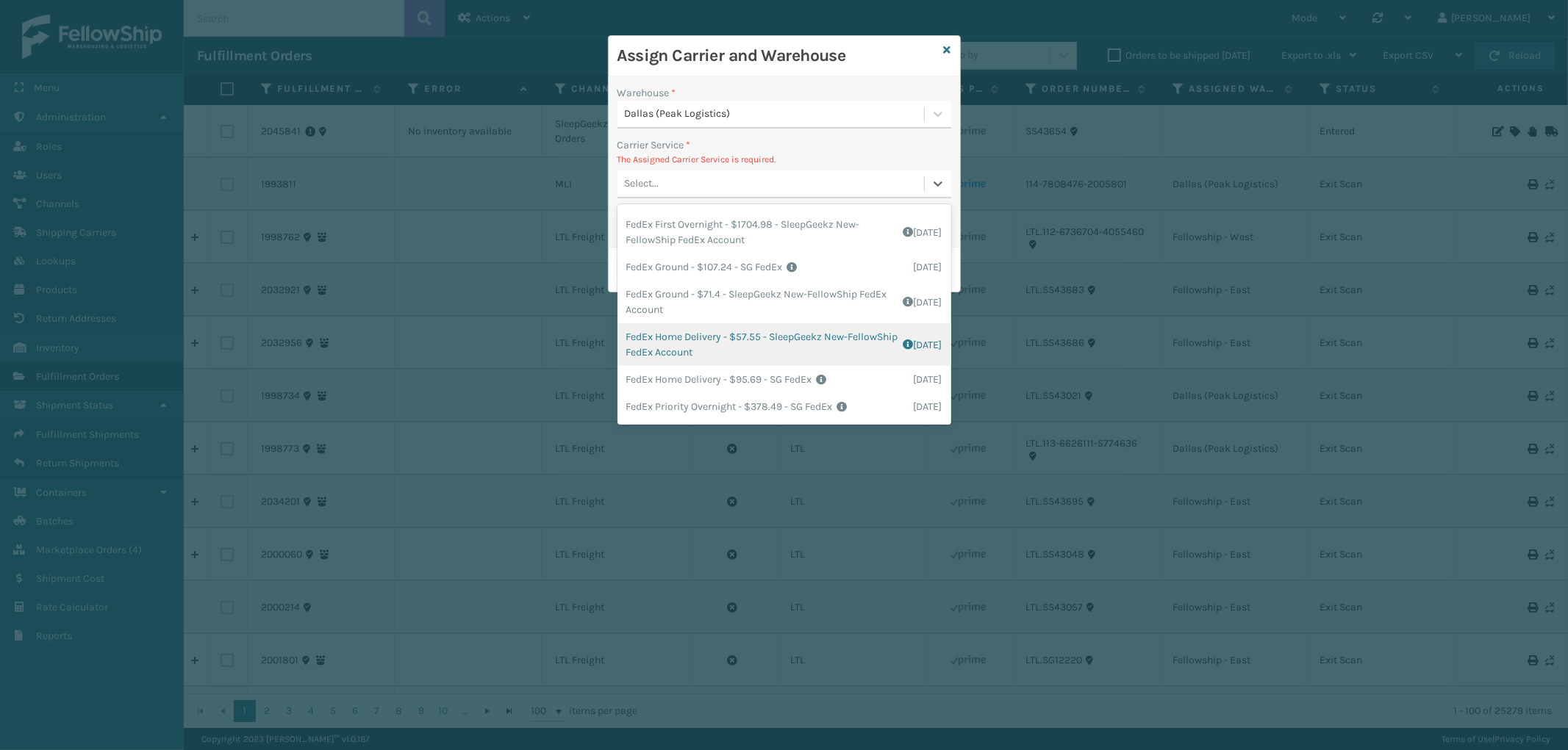
click at [781, 338] on div "FedEx Home Delivery - $57.55 - SleepGeekz New-FellowShip FedEx Account Shipping…" at bounding box center [784, 344] width 333 height 43
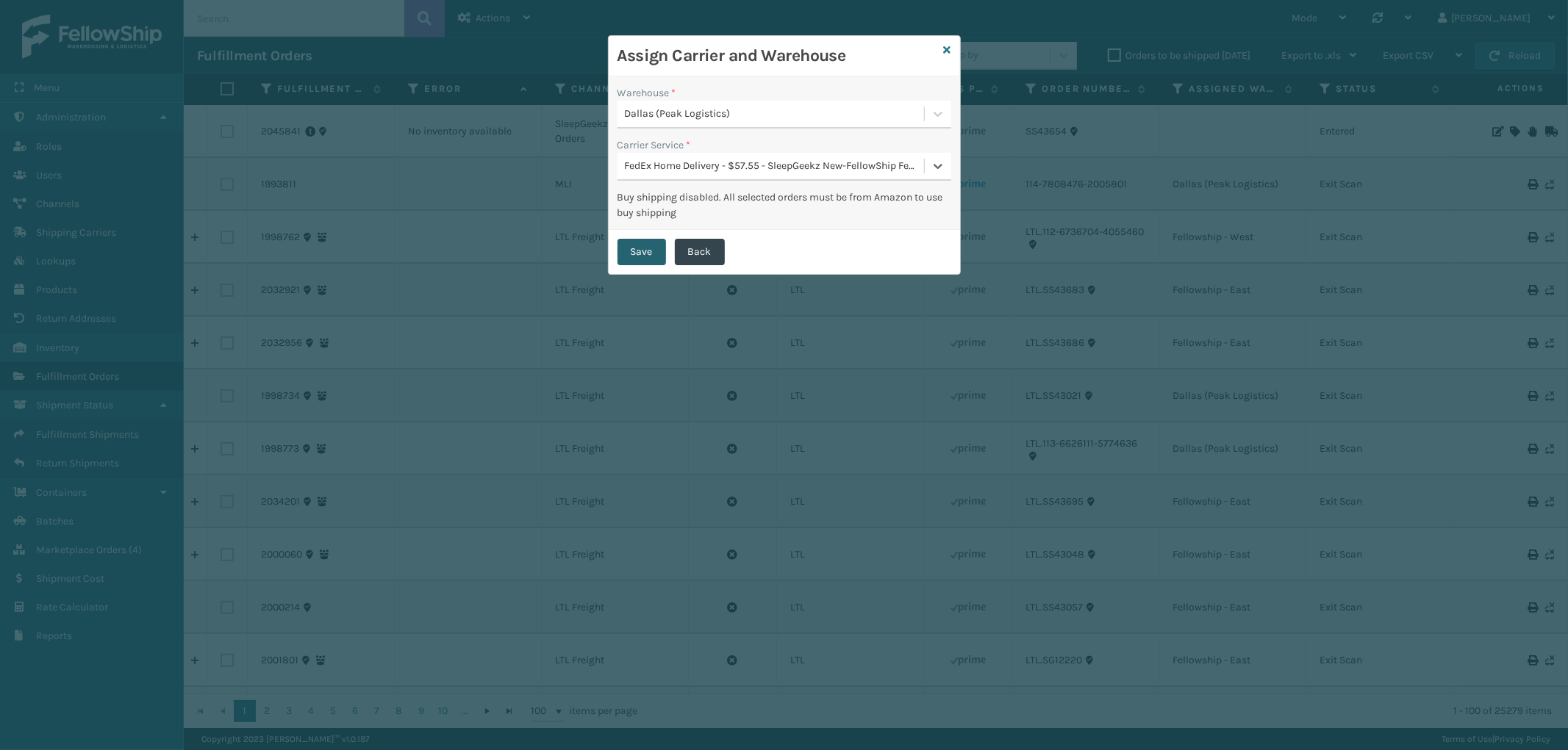
click at [625, 247] on button "Save" at bounding box center [642, 252] width 49 height 26
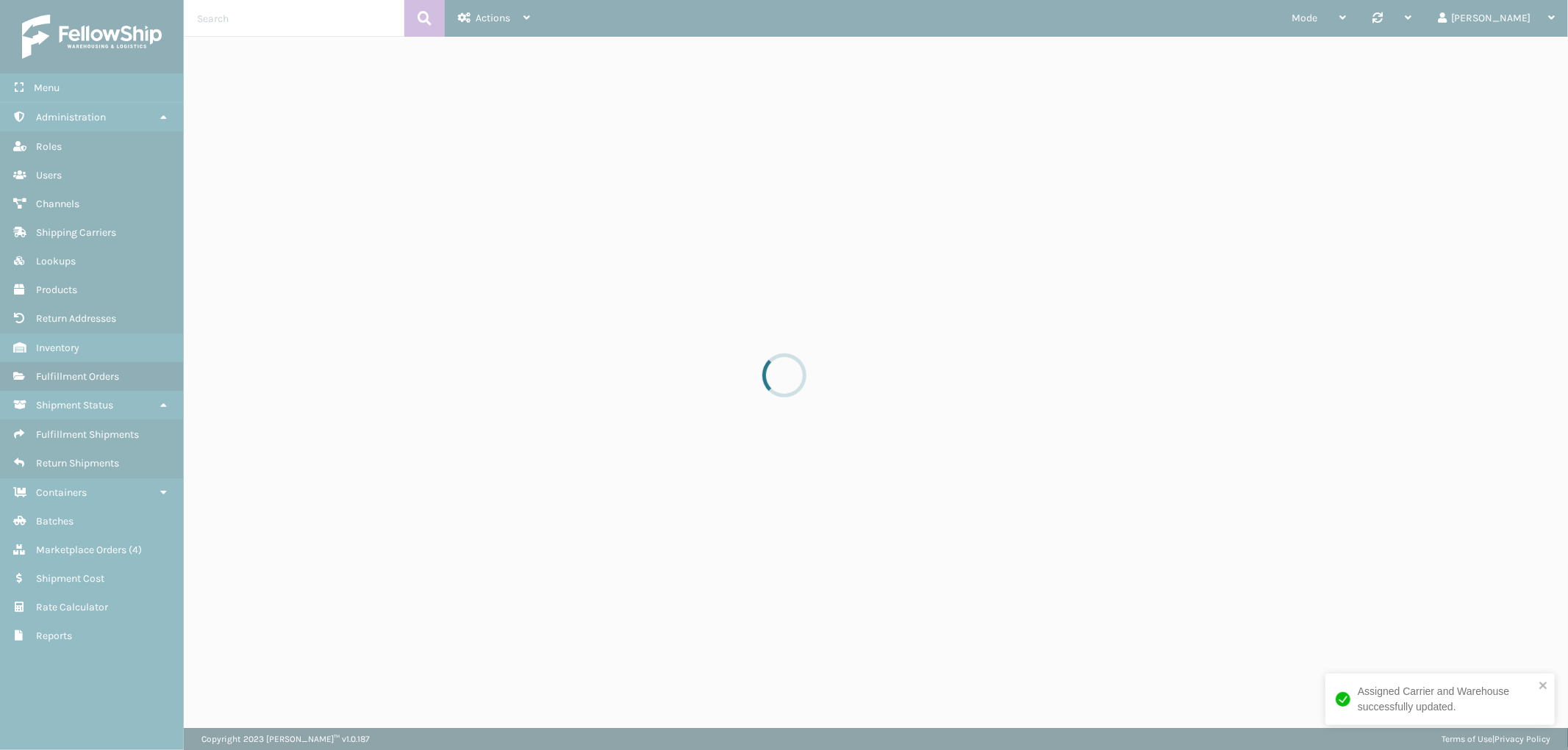
click at [79, 202] on span "Channels" at bounding box center [57, 204] width 43 height 13
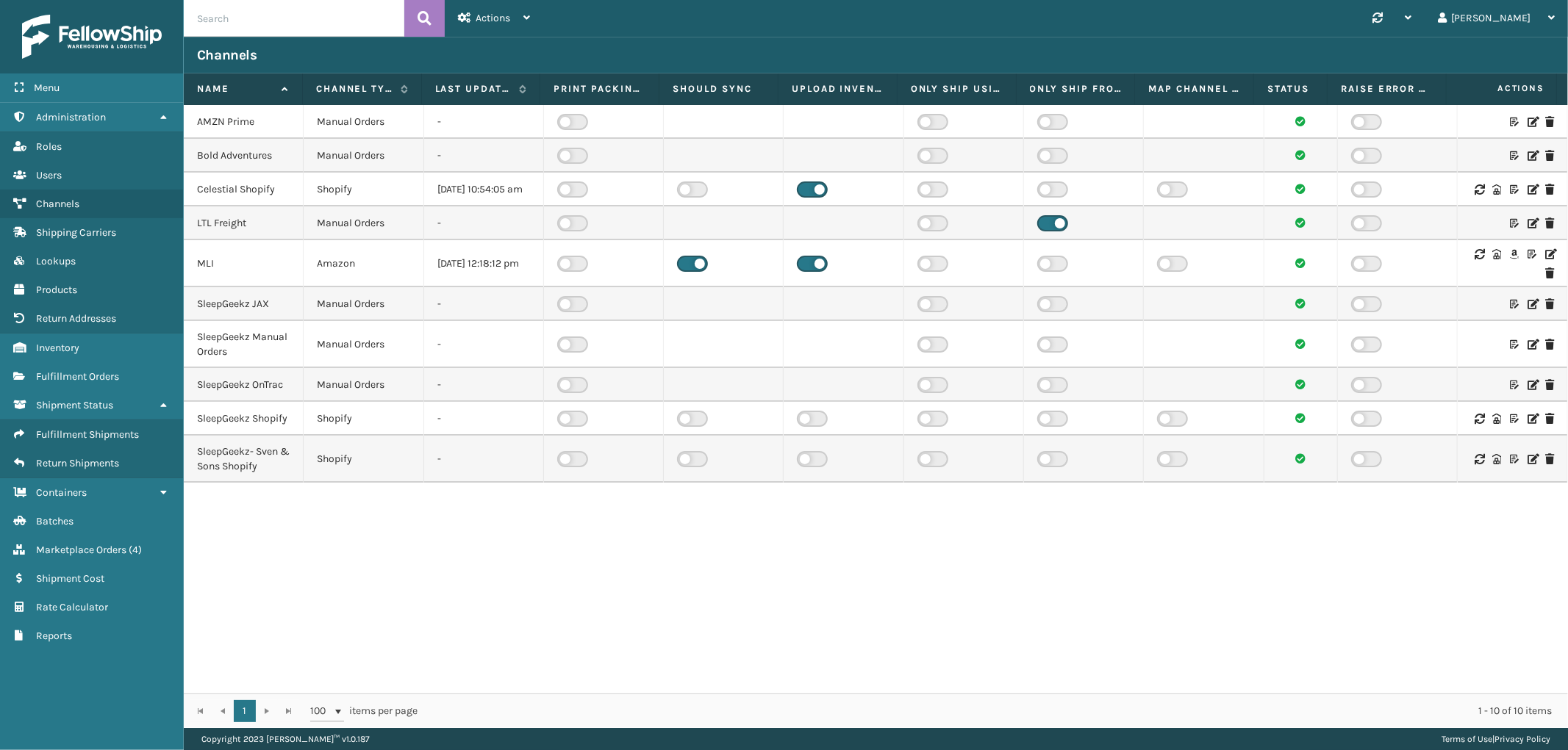
click at [1528, 350] on icon at bounding box center [1532, 344] width 9 height 10
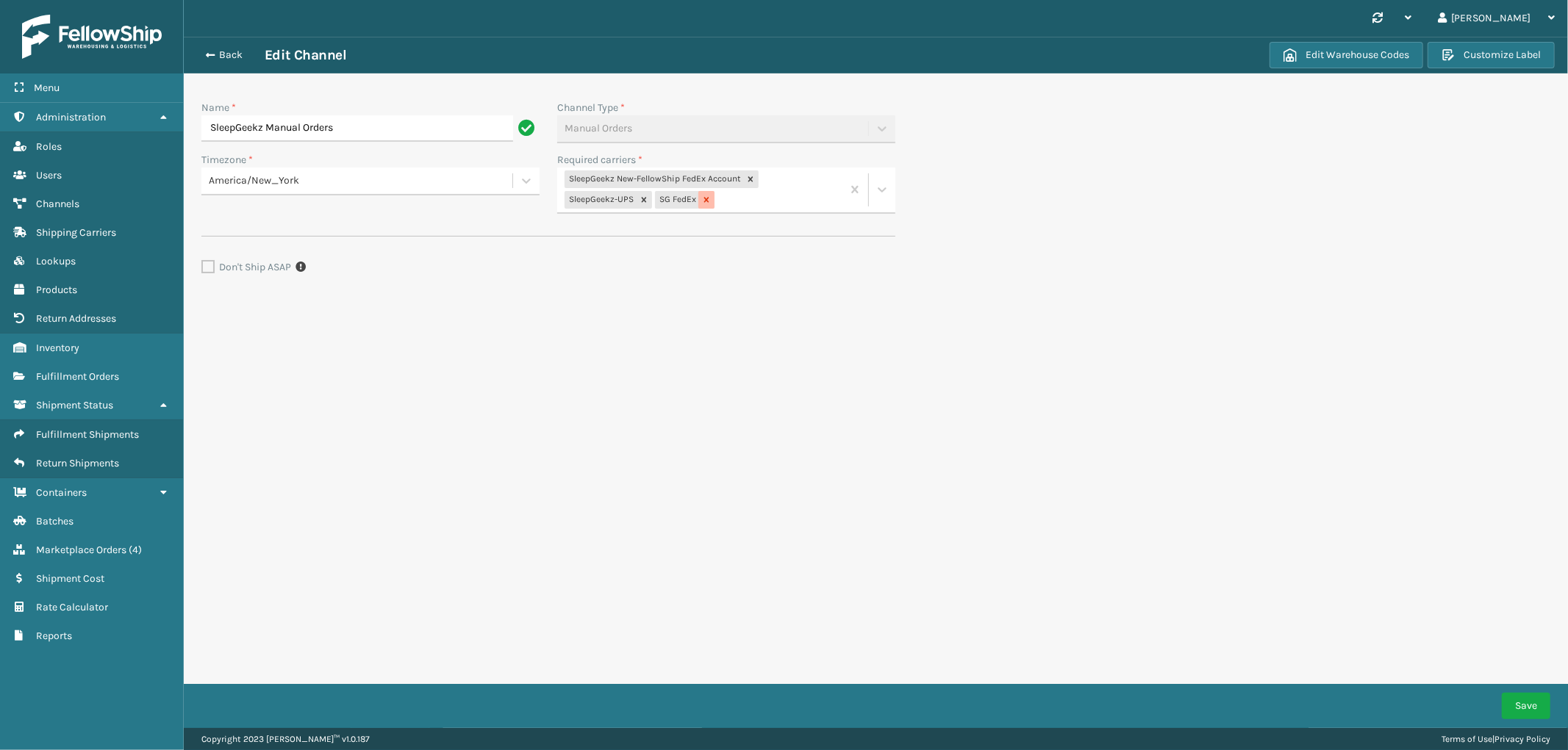
click at [702, 203] on icon at bounding box center [706, 200] width 10 height 10
click at [1533, 699] on button "Save" at bounding box center [1526, 707] width 49 height 26
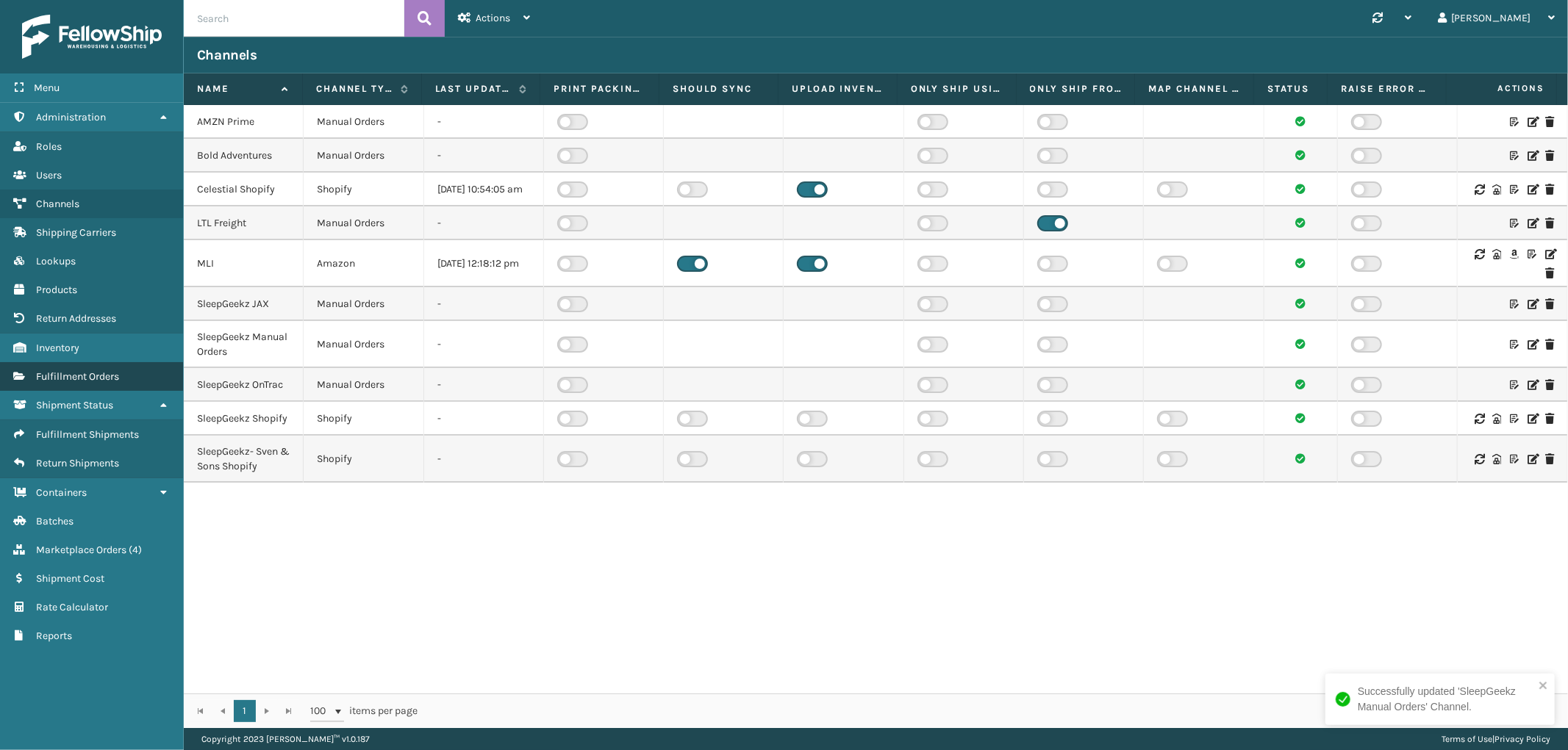
click at [85, 362] on link "Fulfillment Orders Fulfillment Orders" at bounding box center [91, 376] width 183 height 29
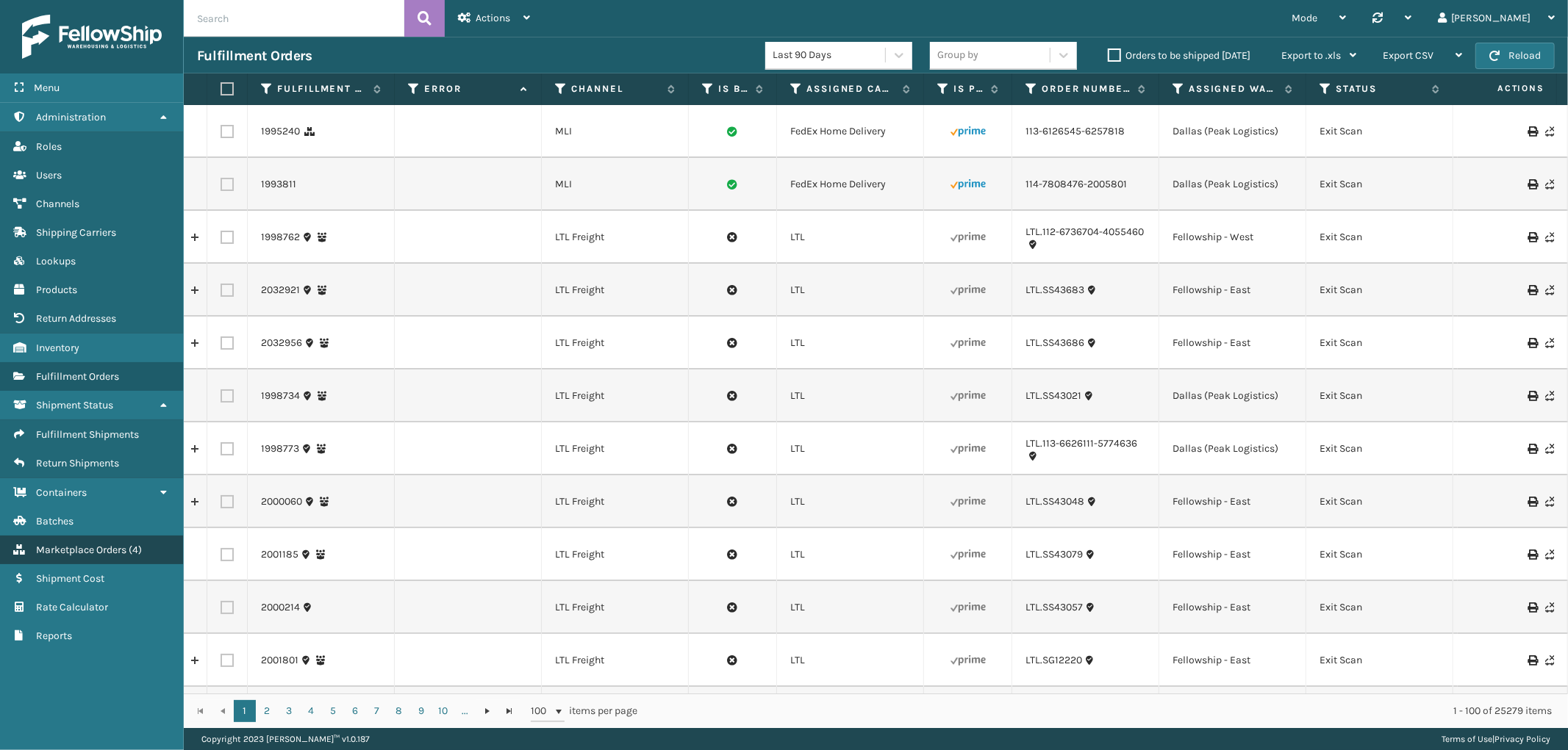
click at [99, 545] on link "Marketplace Orders ( 4 )" at bounding box center [91, 550] width 183 height 29
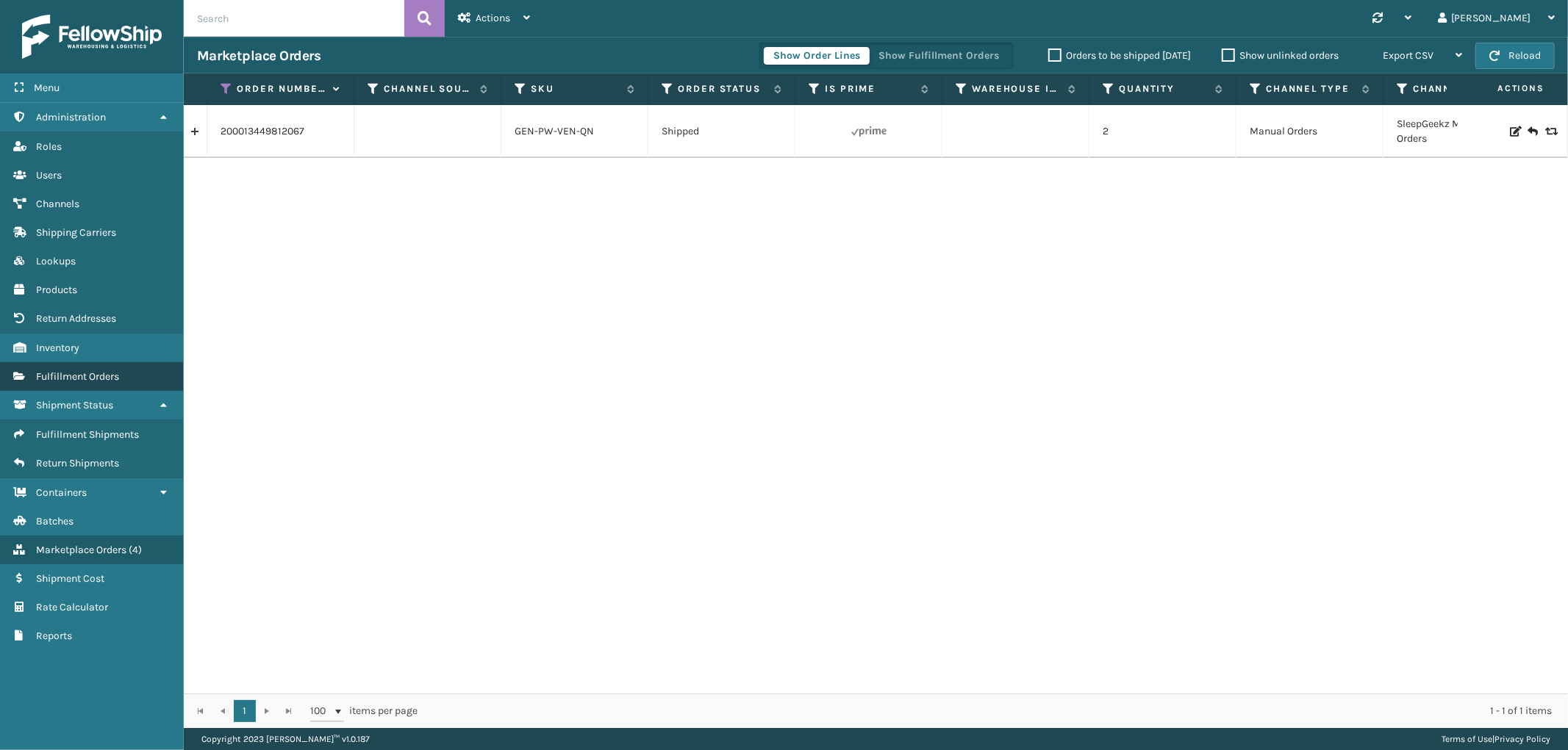
click at [82, 370] on span "Fulfillment Orders" at bounding box center [77, 376] width 83 height 13
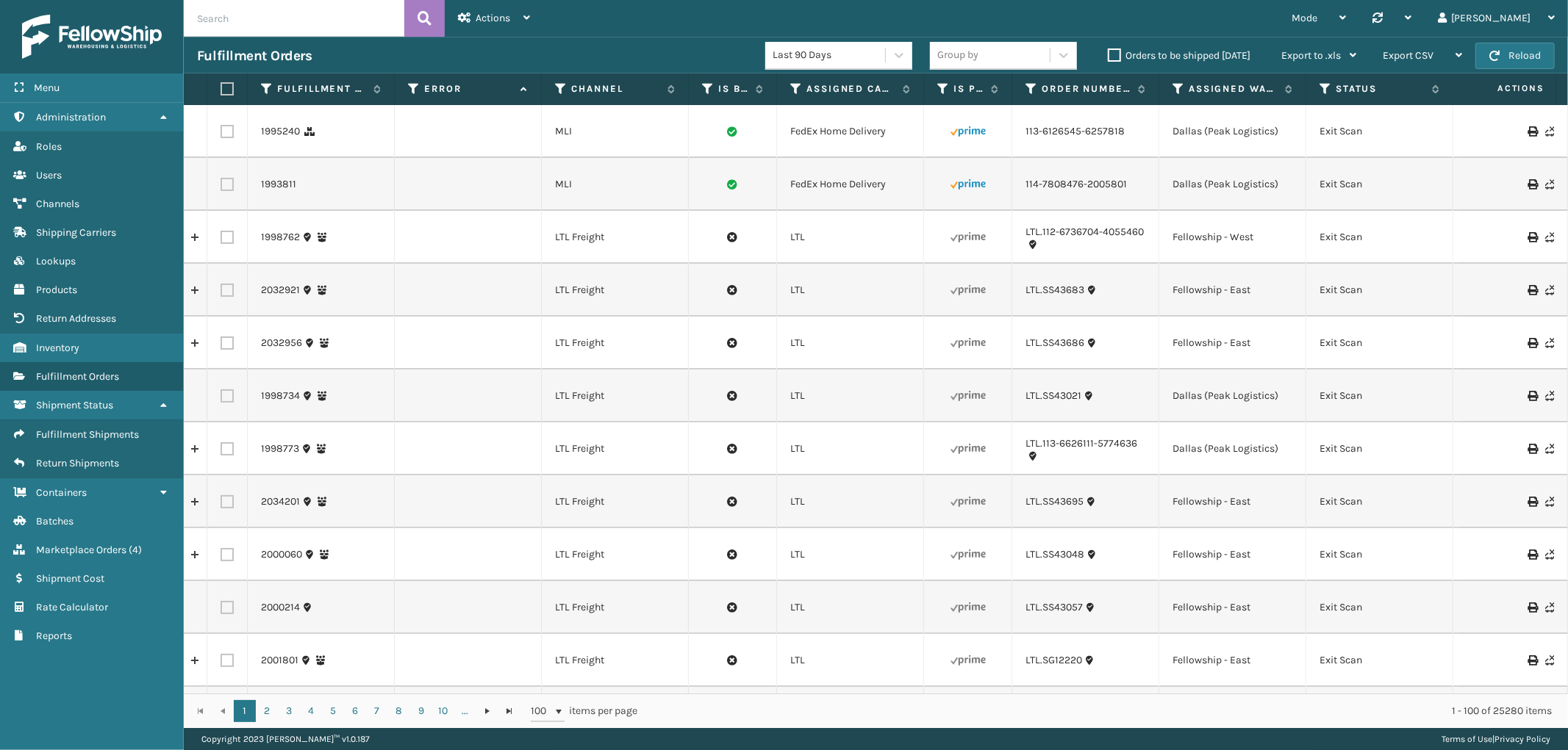
scroll to position [0, 1200]
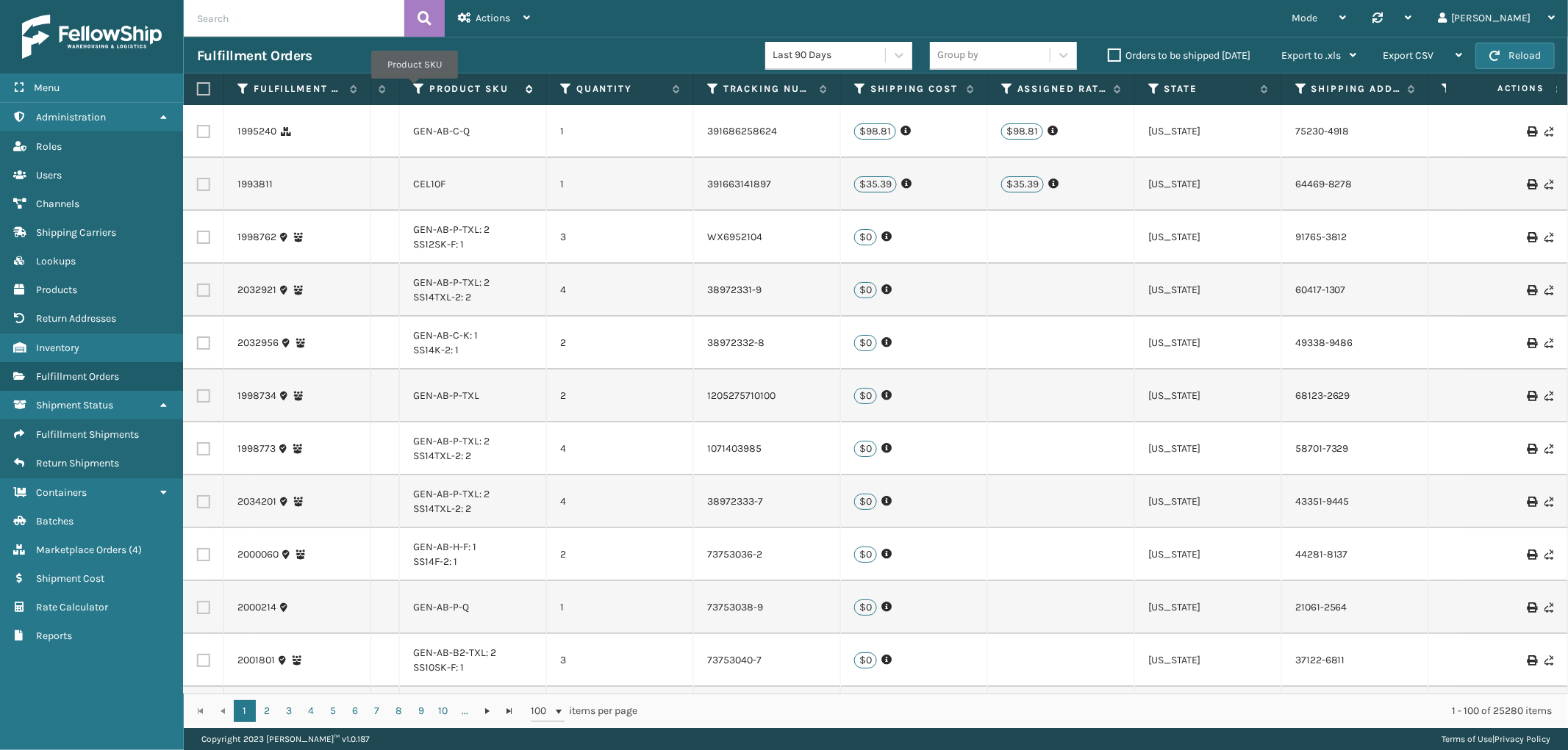
click at [414, 89] on icon at bounding box center [419, 89] width 12 height 13
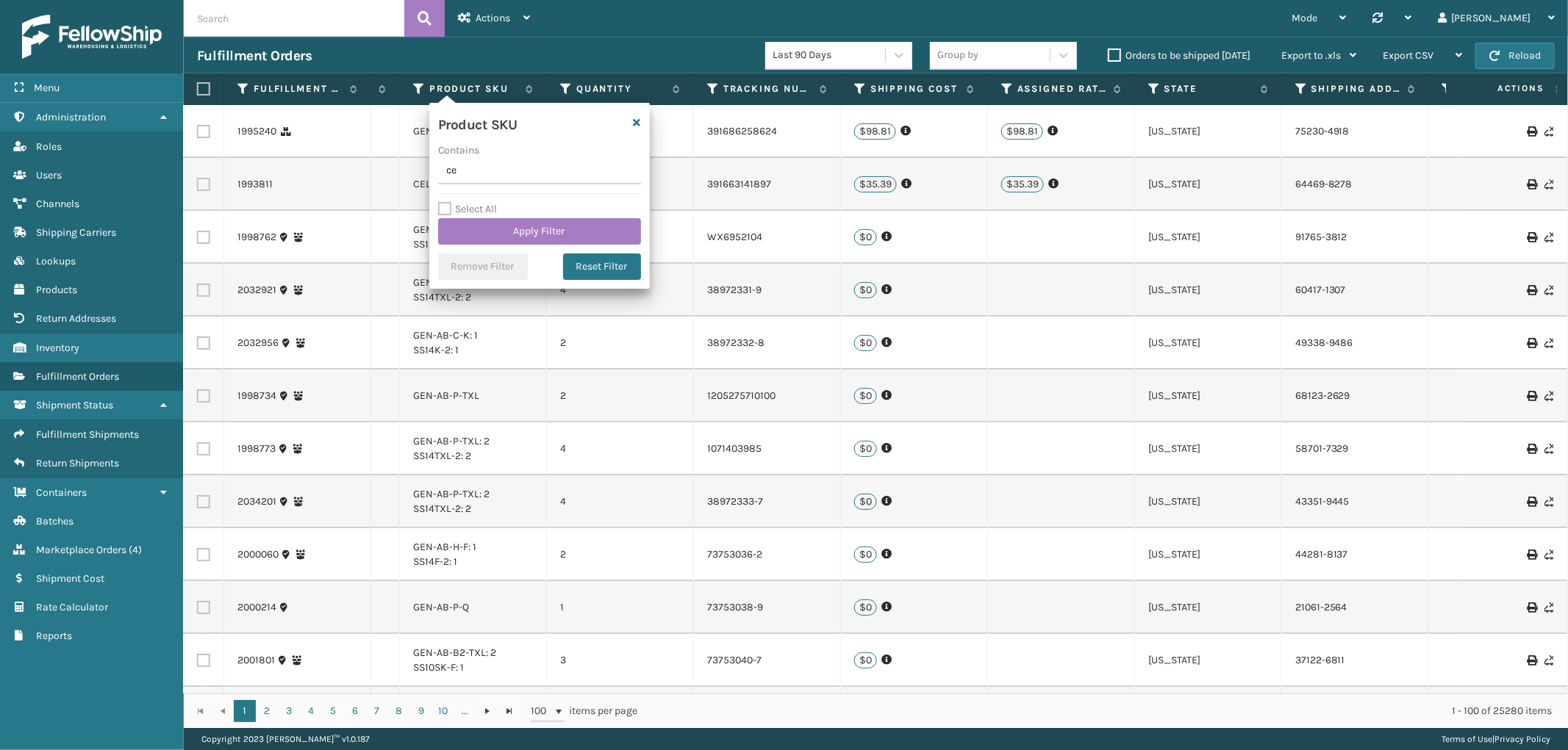
type input "cel"
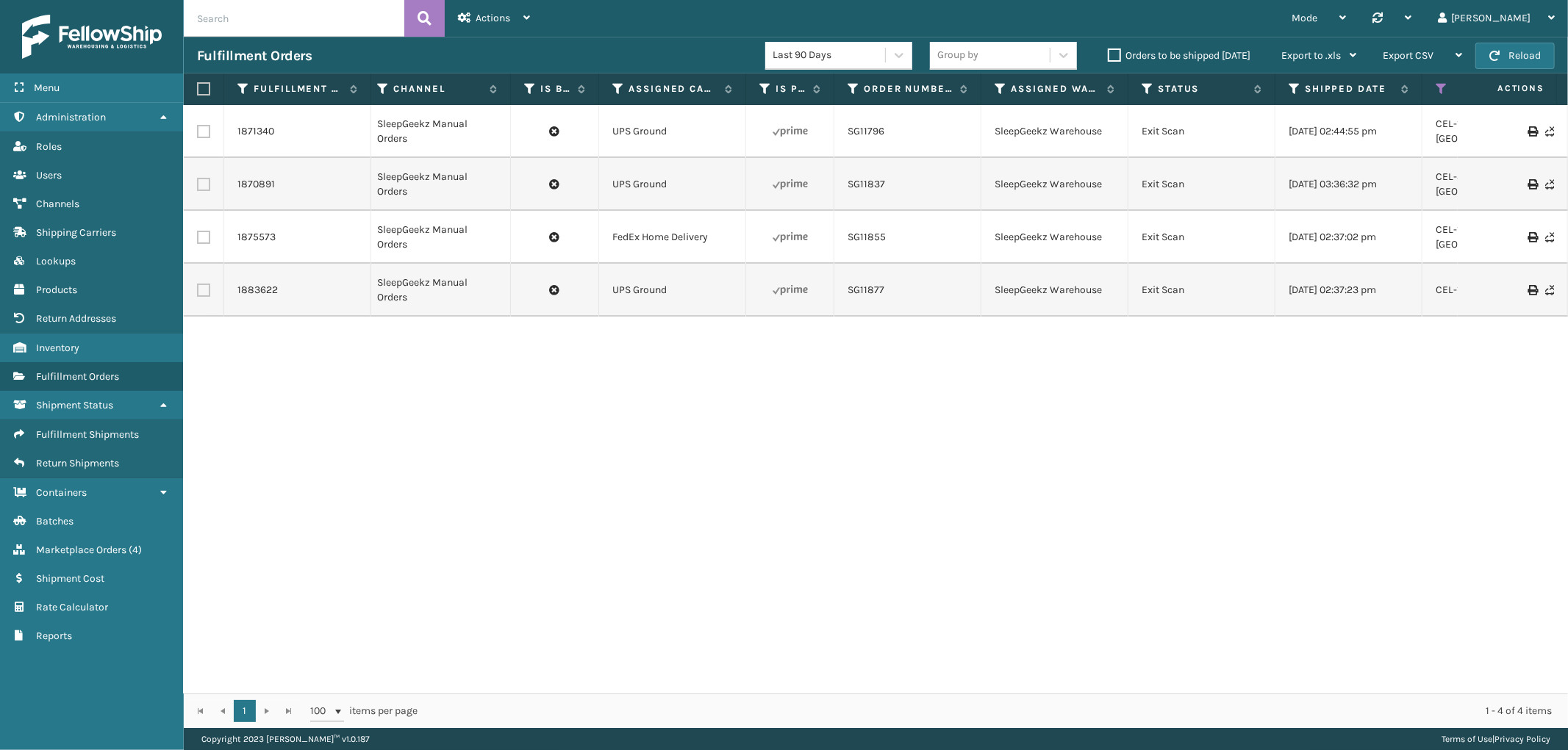
scroll to position [0, 861]
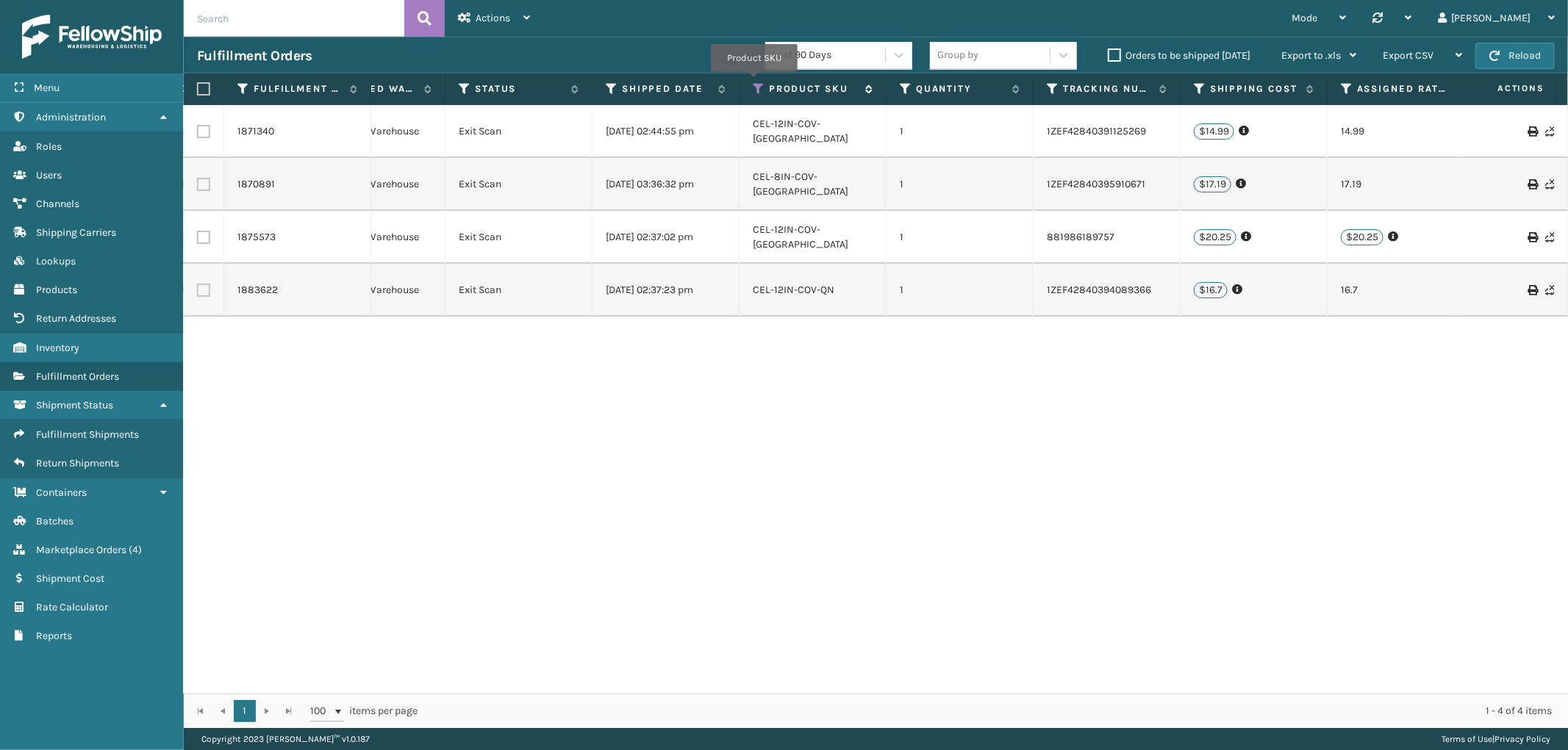
click at [754, 82] on icon at bounding box center [758, 89] width 12 height 13
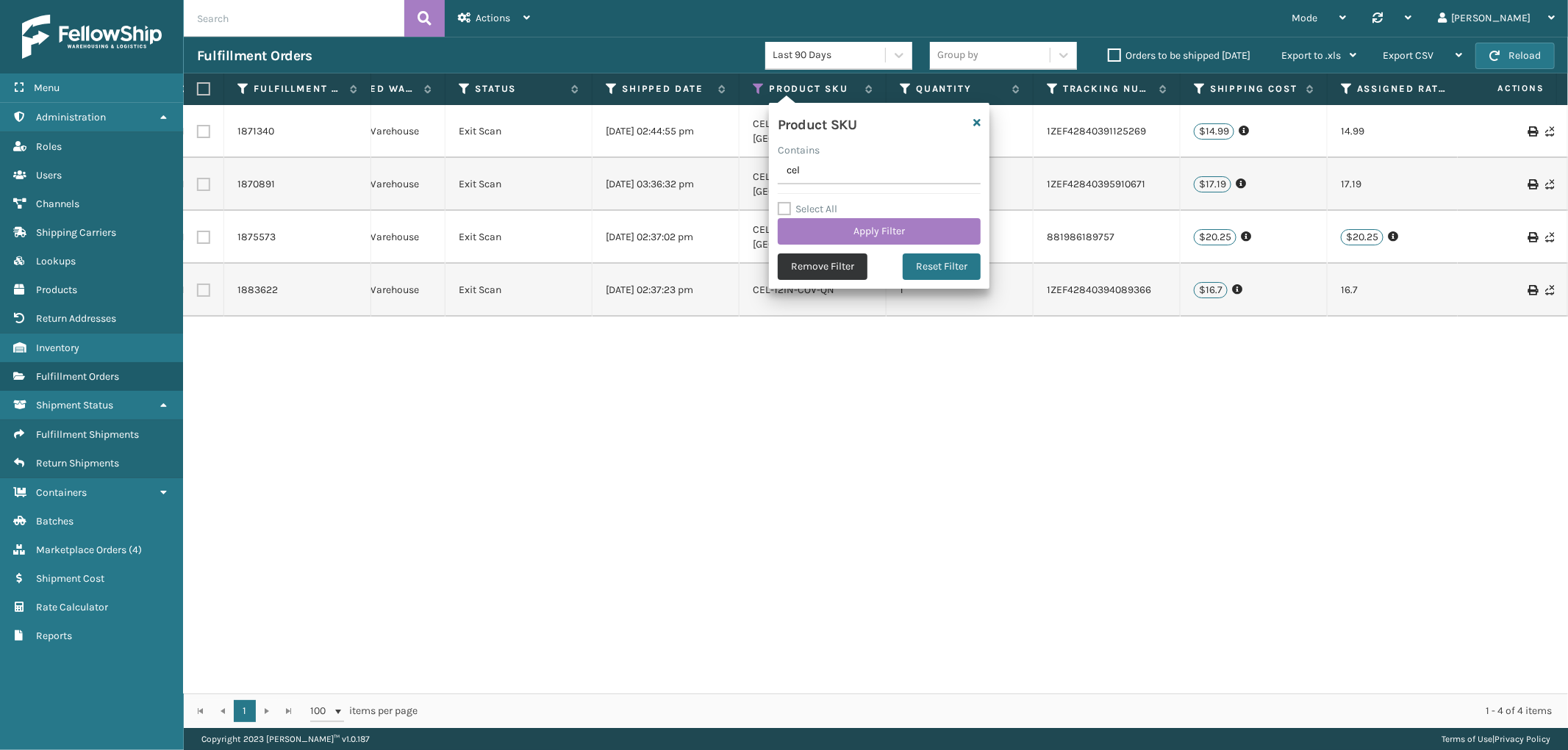
click at [841, 267] on button "Remove Filter" at bounding box center [822, 266] width 90 height 26
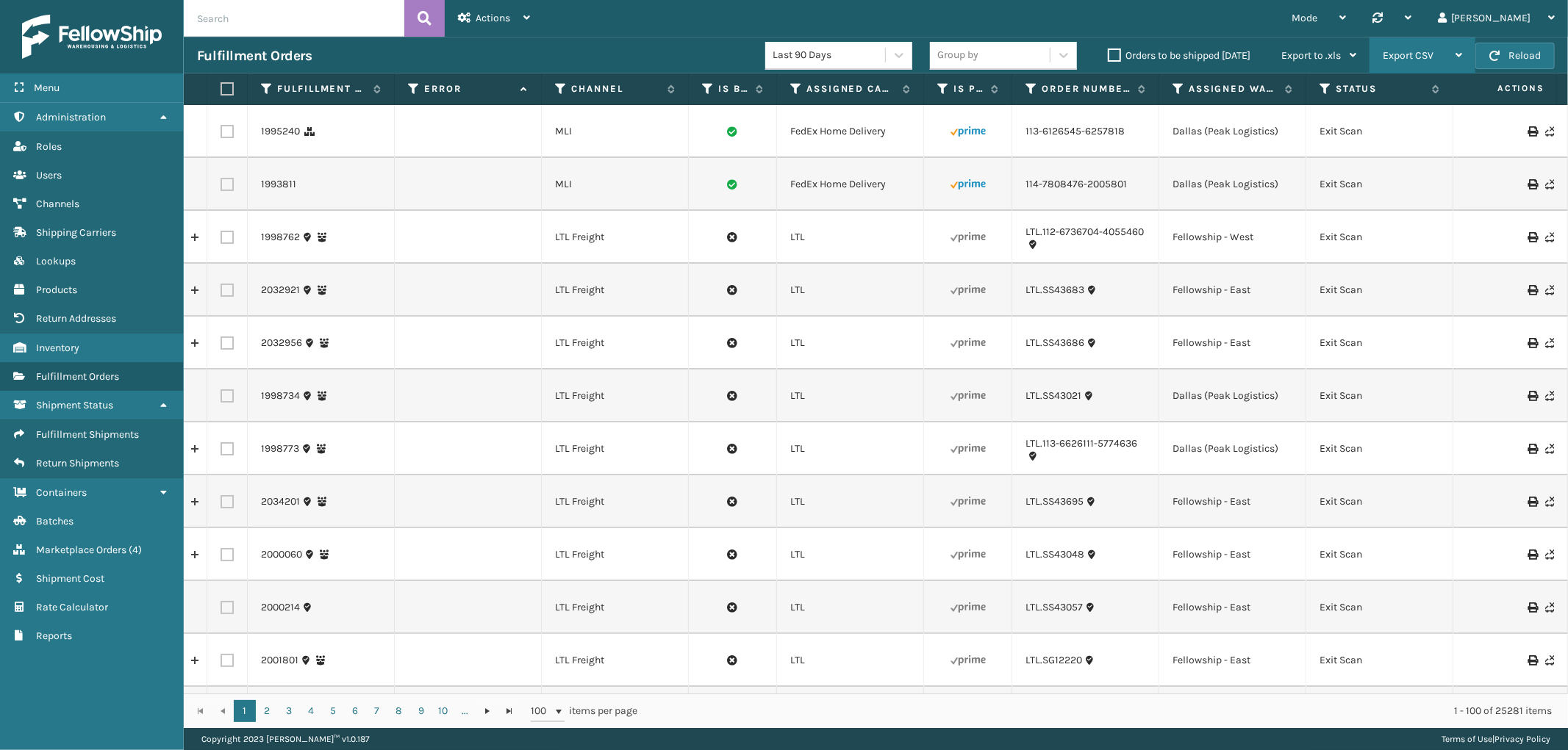
click at [1399, 57] on span "Export CSV" at bounding box center [1408, 55] width 51 height 13
click at [922, 5] on div "Mode Regular Mode Picking Mode Labeling Mode Palletizing Mode Exit Scan Mode Sy…" at bounding box center [1056, 18] width 1025 height 37
click at [561, 85] on icon at bounding box center [561, 89] width 12 height 13
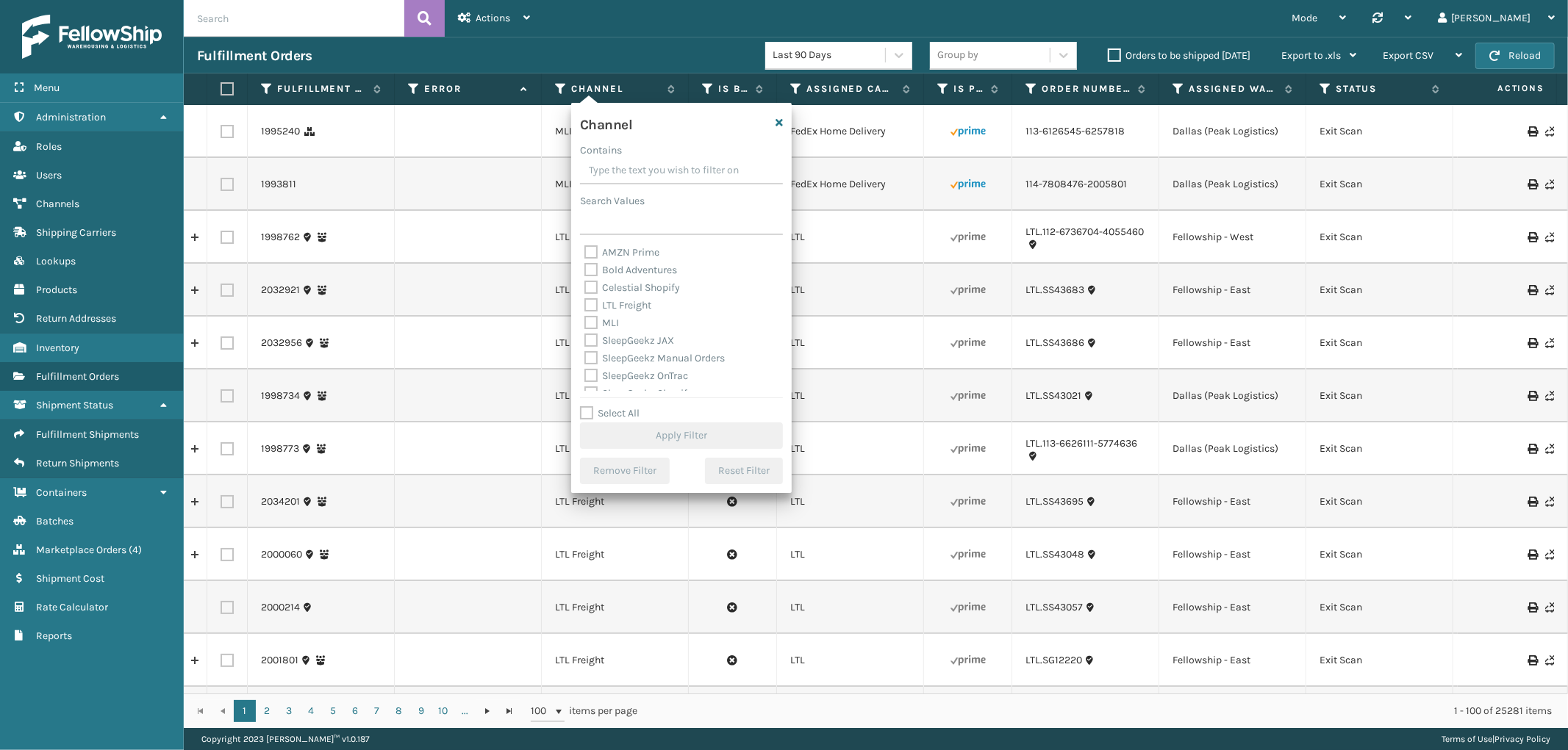
click at [583, 407] on label "Select All" at bounding box center [610, 413] width 60 height 13
click at [583, 406] on input "Select All" at bounding box center [691, 406] width 221 height 1
checkbox input "true"
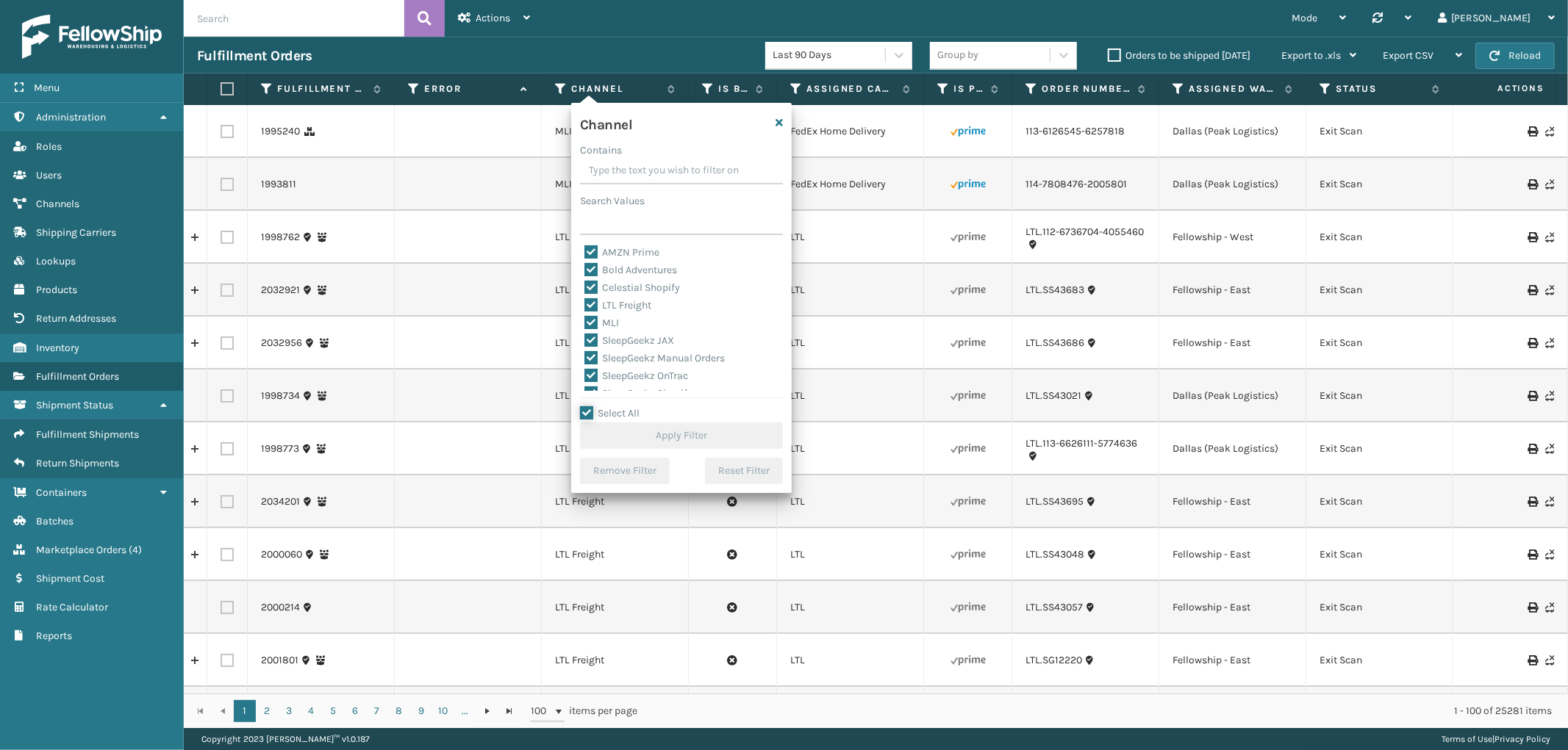
checkbox input "true"
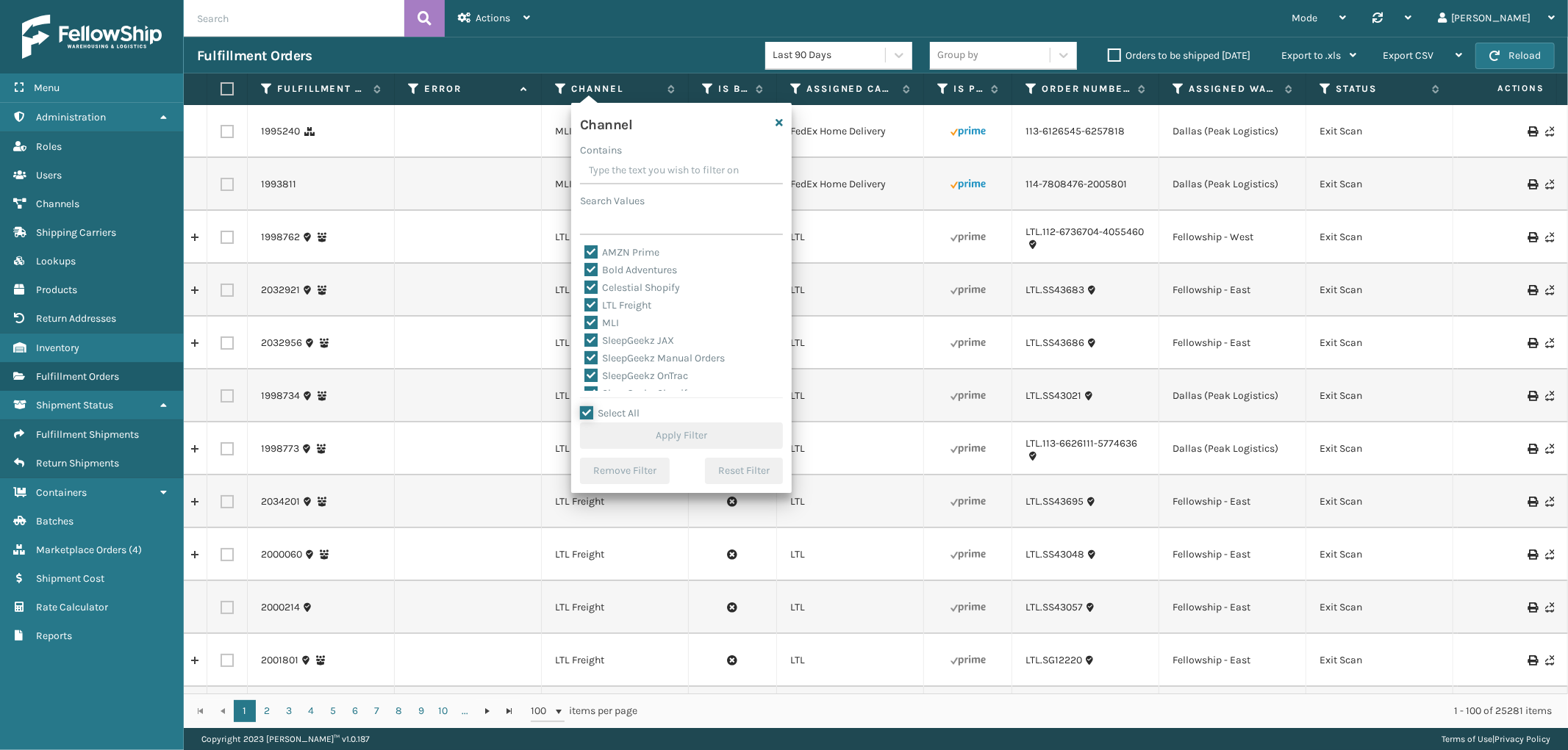
checkbox input "true"
click at [594, 303] on label "LTL Freight" at bounding box center [618, 305] width 67 height 13
click at [585, 303] on input "LTL Freight" at bounding box center [585, 301] width 1 height 10
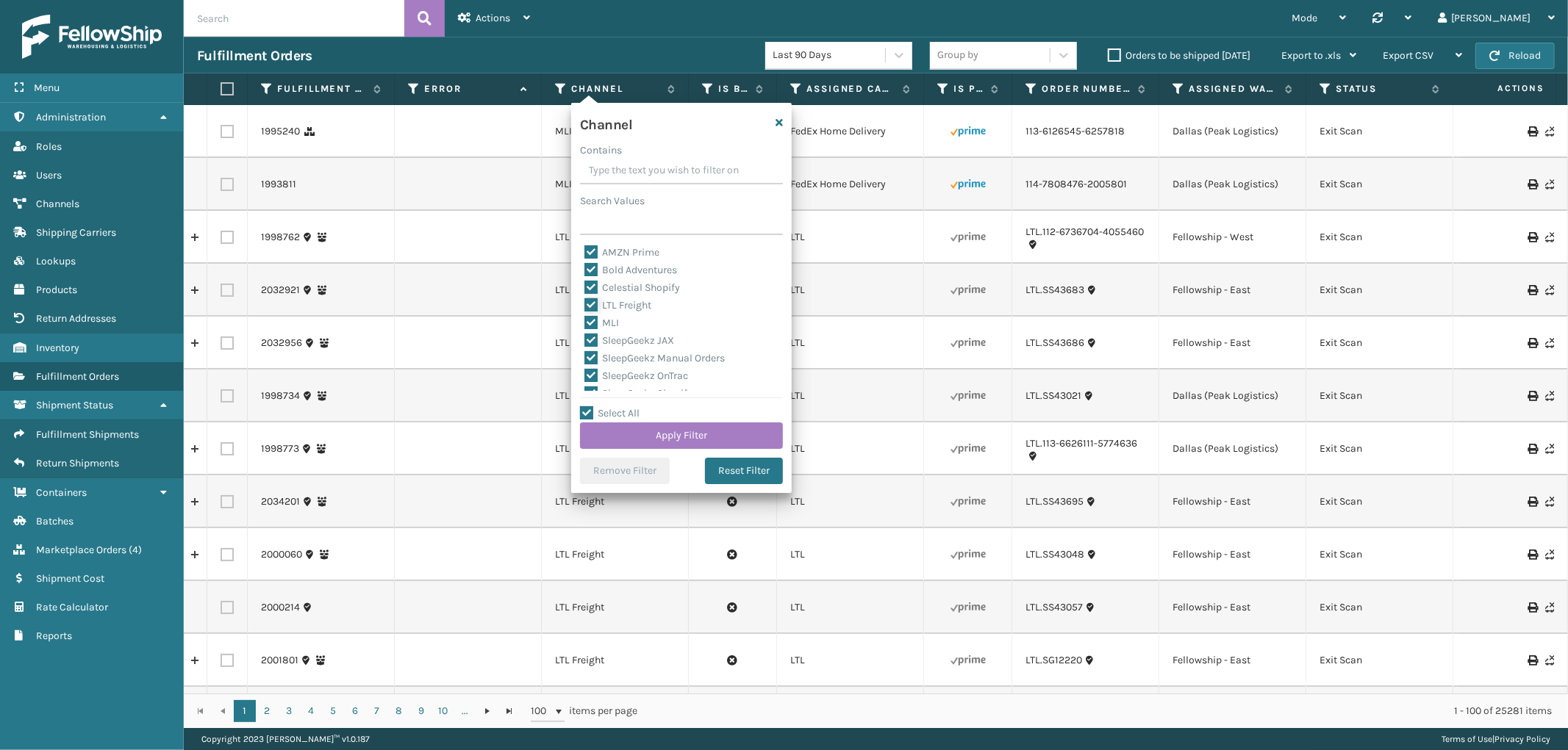
checkbox input "false"
click at [686, 426] on button "Apply Filter" at bounding box center [682, 436] width 203 height 26
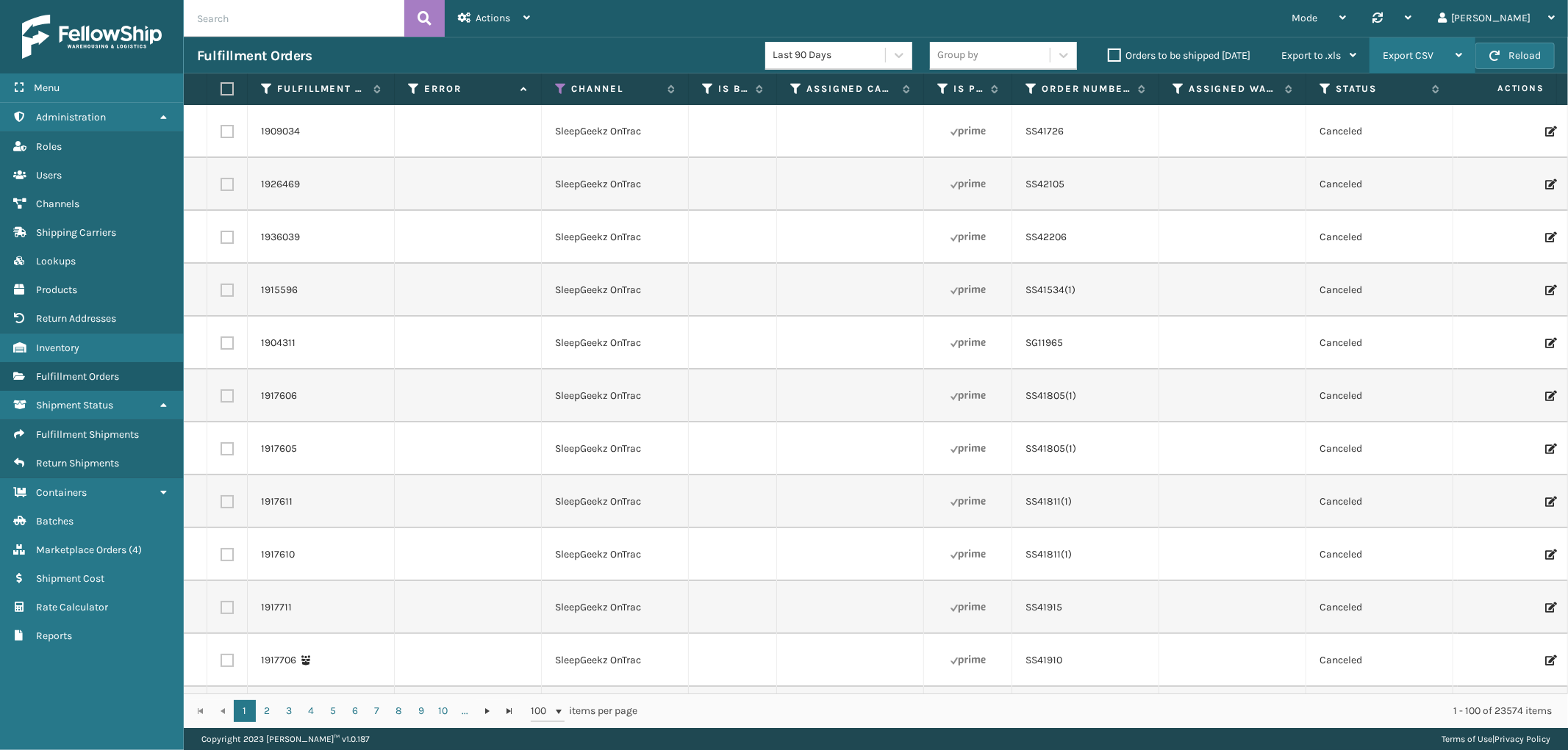
click at [1399, 49] on span "Export CSV" at bounding box center [1408, 55] width 51 height 13
click at [1153, 244] on td "SS42206" at bounding box center [1086, 238] width 147 height 53
click at [1324, 91] on icon at bounding box center [1325, 89] width 12 height 13
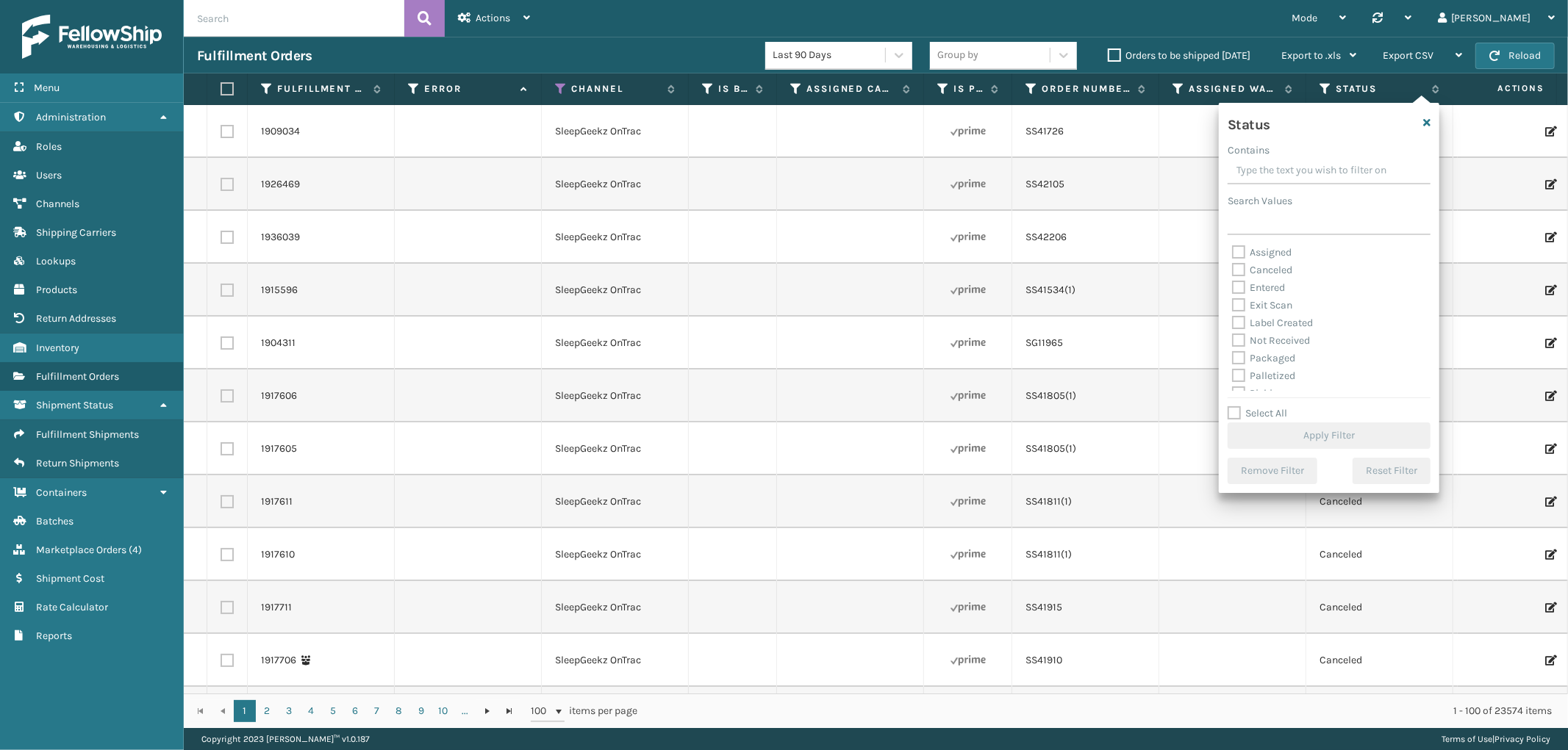
click at [1235, 411] on label "Select All" at bounding box center [1257, 413] width 60 height 13
click at [1235, 406] on input "Select All" at bounding box center [1338, 406] width 221 height 1
checkbox input "true"
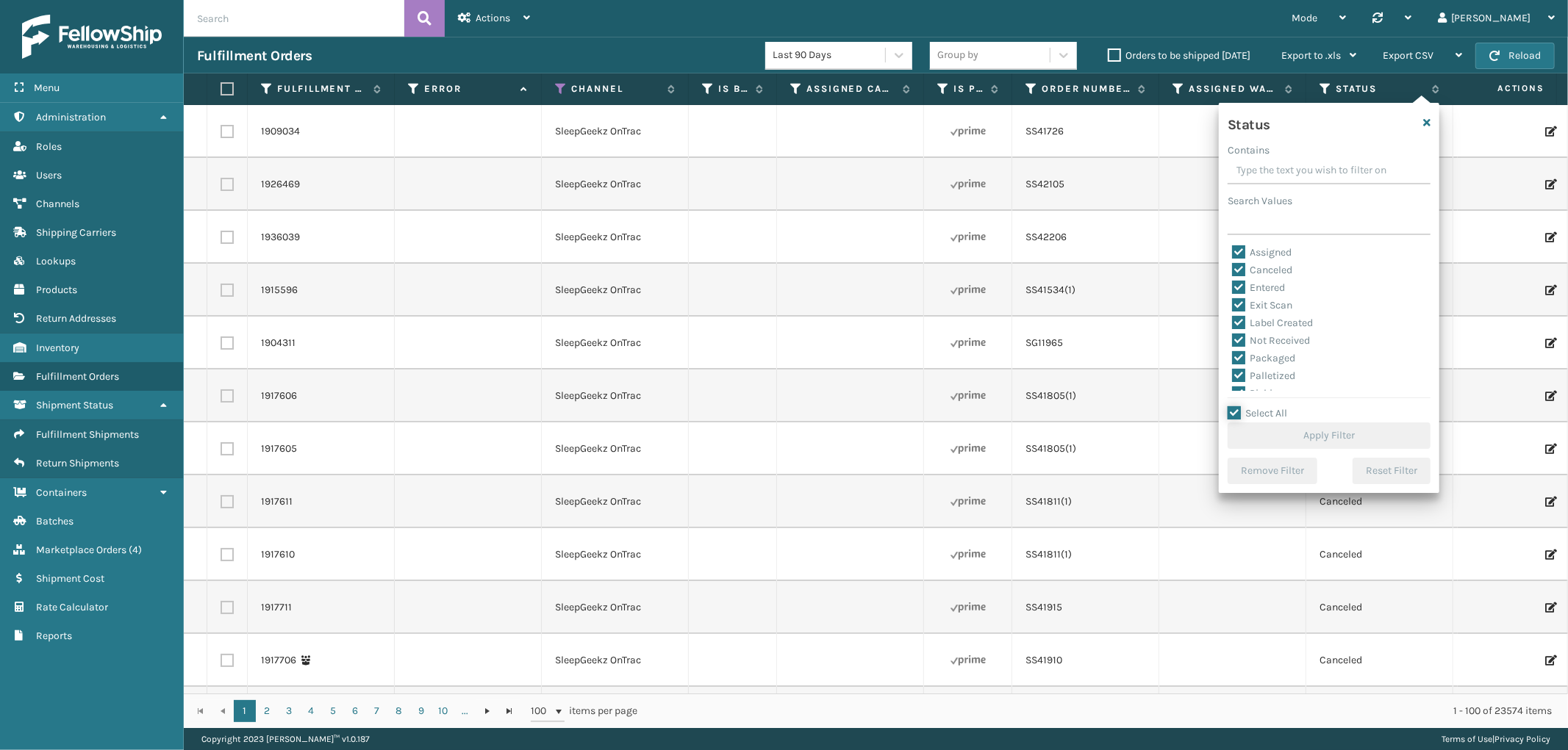
checkbox input "true"
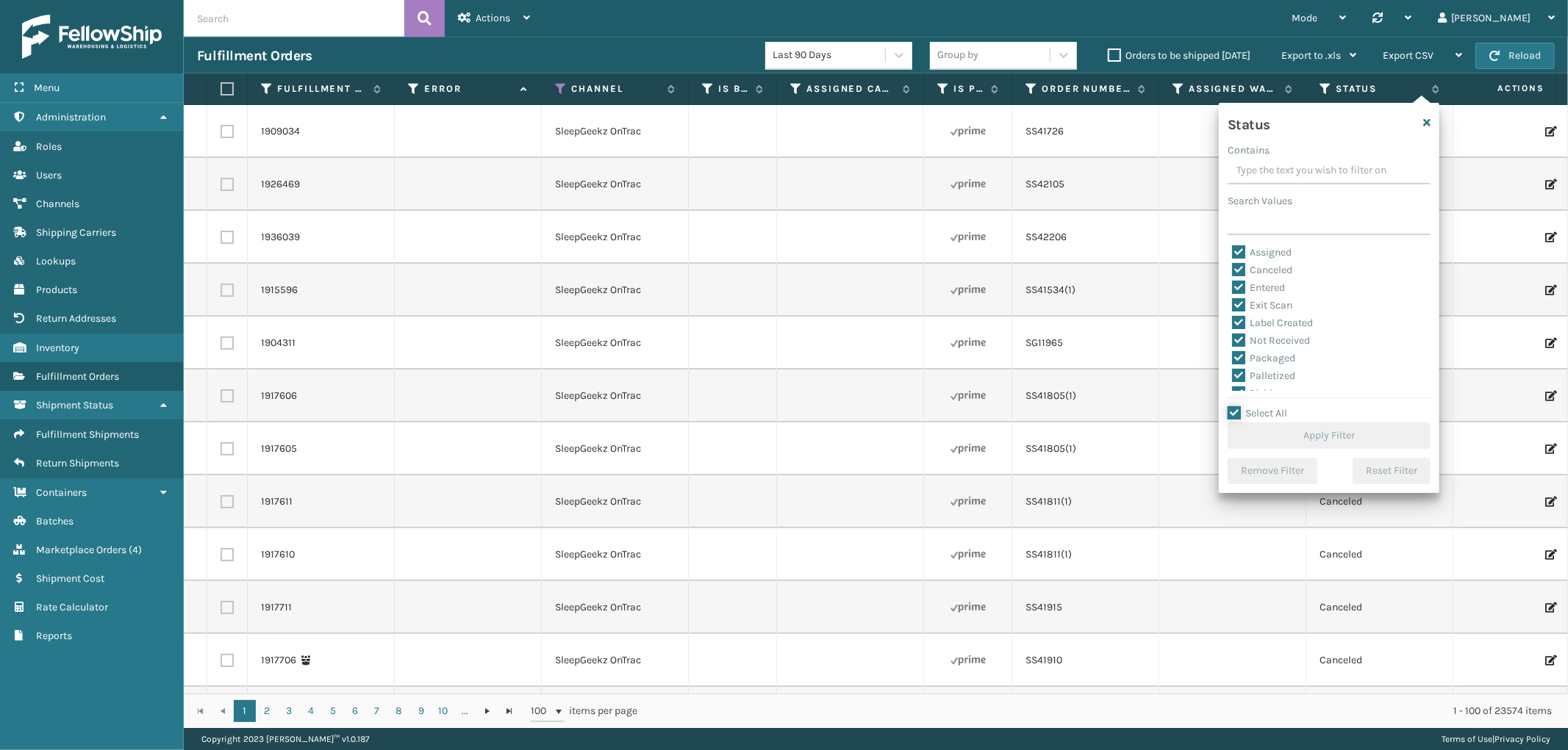
checkbox input "true"
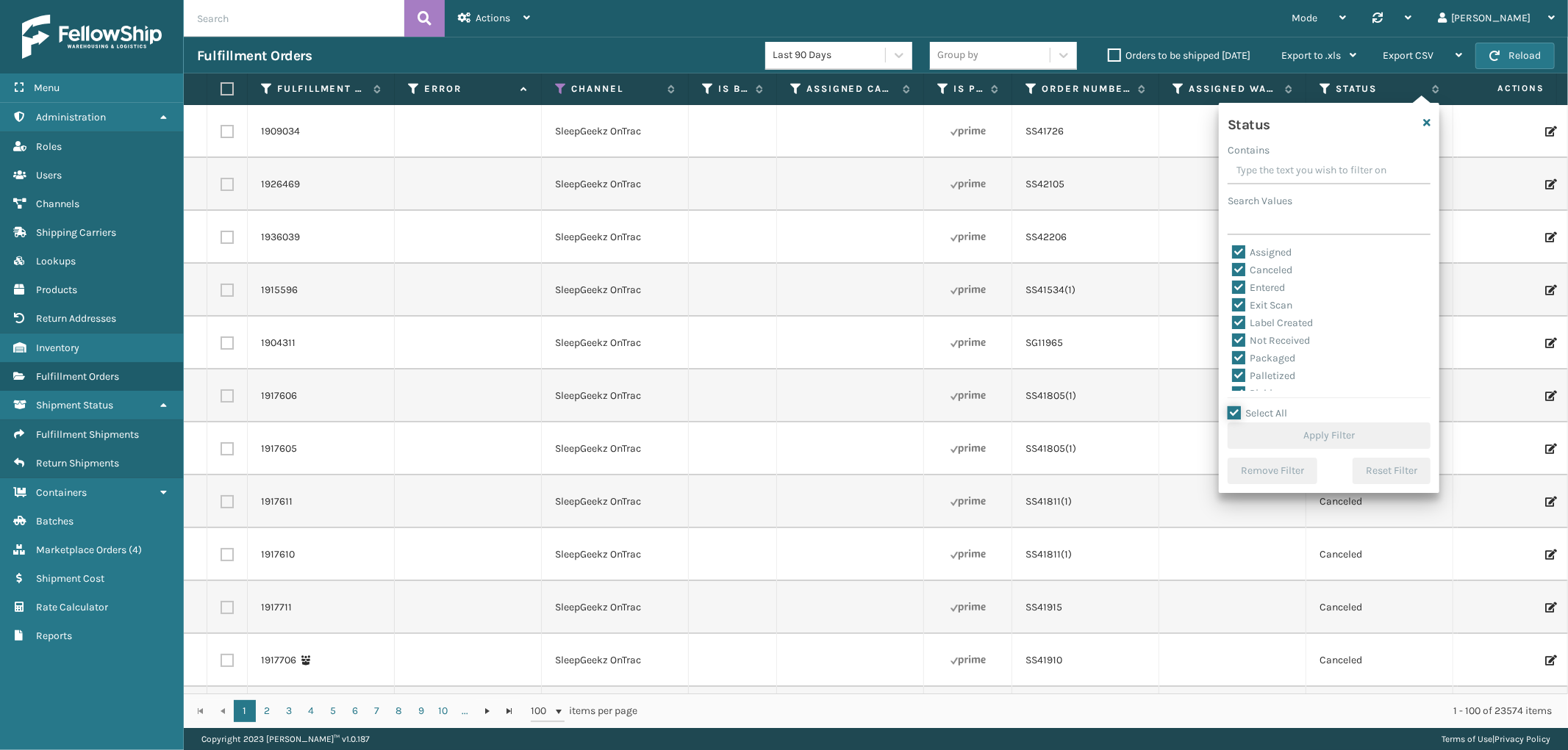
checkbox input "true"
click at [1239, 266] on label "Canceled" at bounding box center [1262, 269] width 60 height 13
click at [1232, 266] on input "Canceled" at bounding box center [1232, 266] width 1 height 10
checkbox input "false"
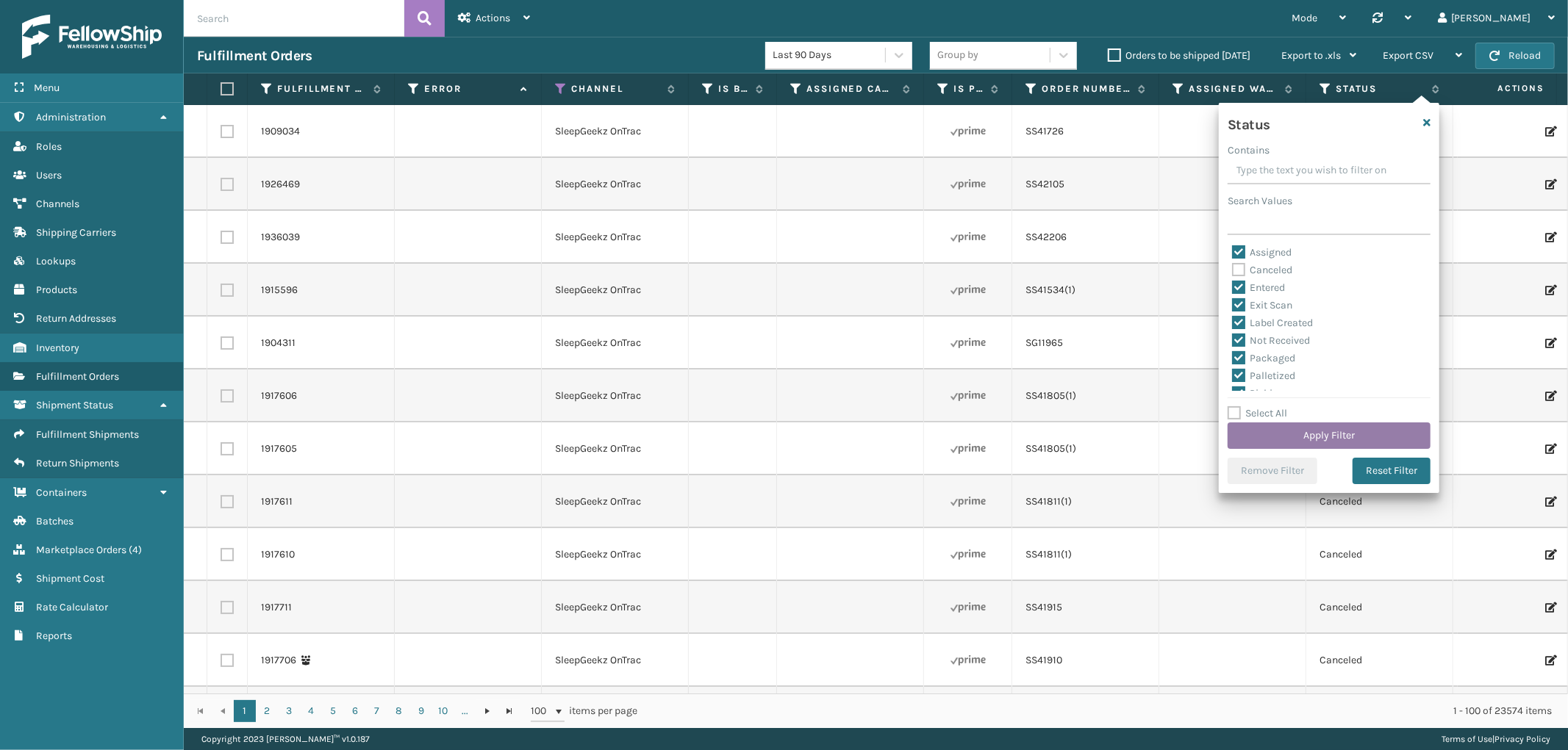
click at [1316, 432] on button "Apply Filter" at bounding box center [1329, 436] width 203 height 26
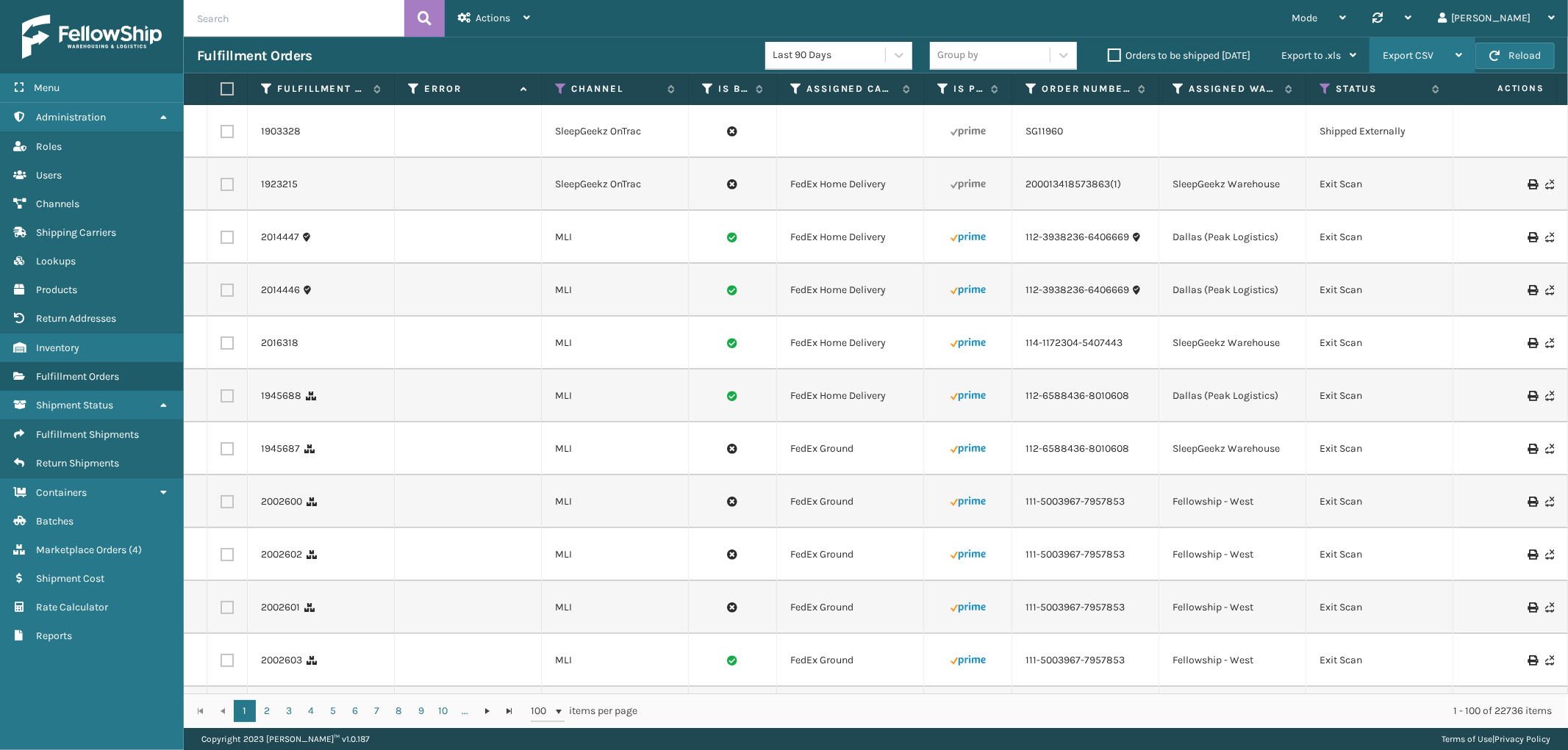
click at [1408, 56] on span "Export CSV" at bounding box center [1408, 55] width 51 height 13
click at [1367, 130] on li "Export All Pages" at bounding box center [1376, 135] width 197 height 40
click at [474, 7] on div "Actions" at bounding box center [494, 18] width 72 height 37
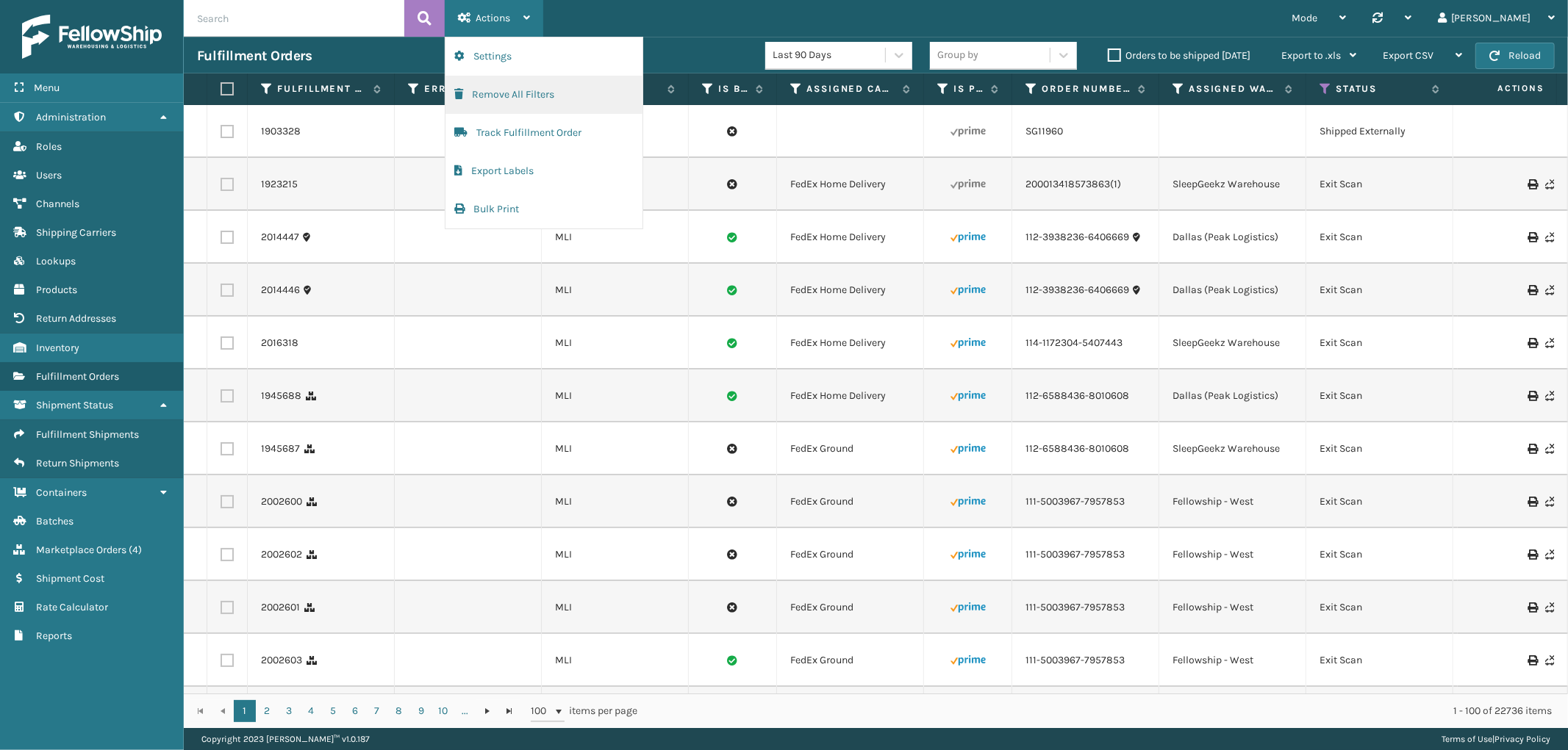
click at [497, 102] on button "Remove All Filters" at bounding box center [544, 95] width 197 height 38
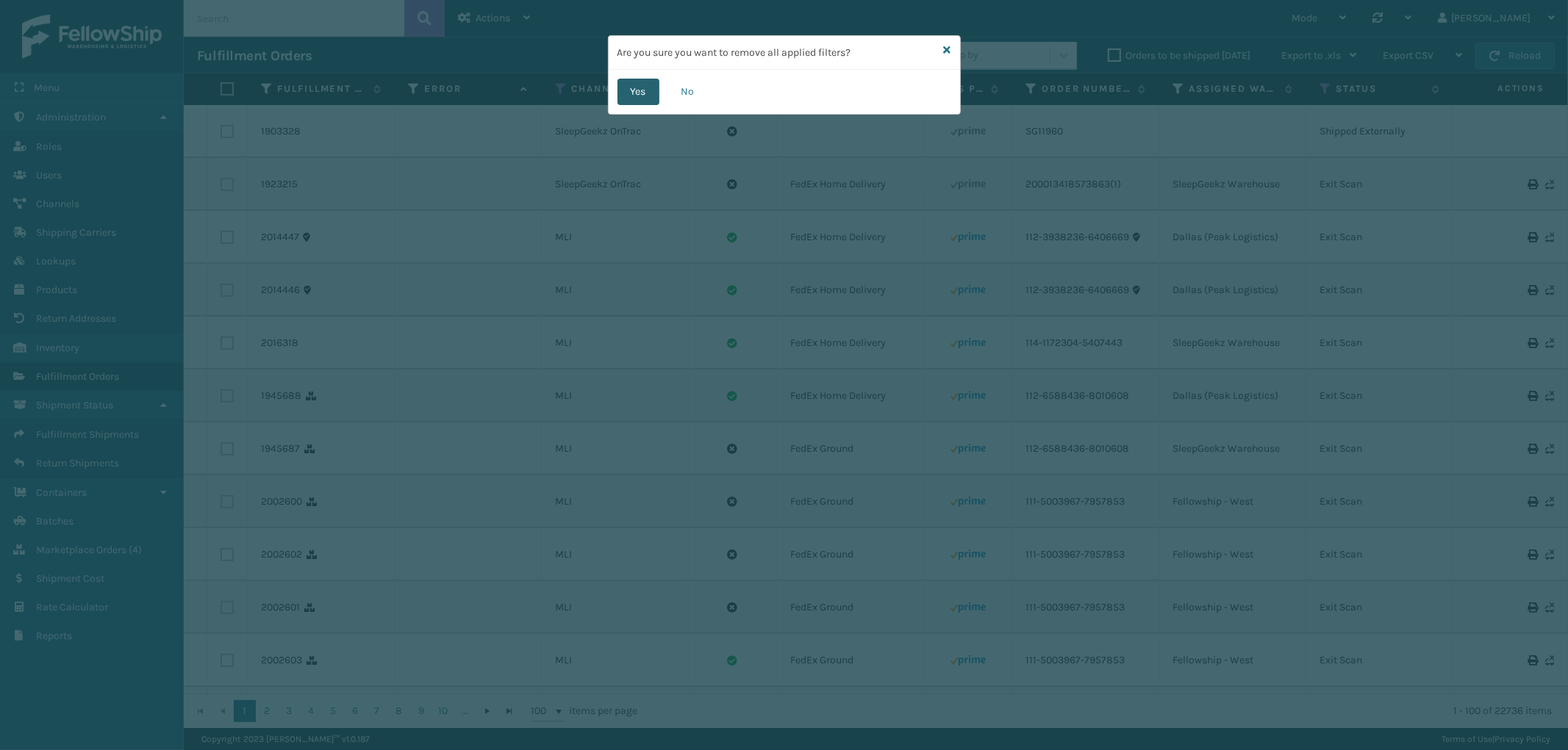
click at [635, 88] on button "Yes" at bounding box center [638, 92] width 42 height 26
